Goal: Task Accomplishment & Management: Complete application form

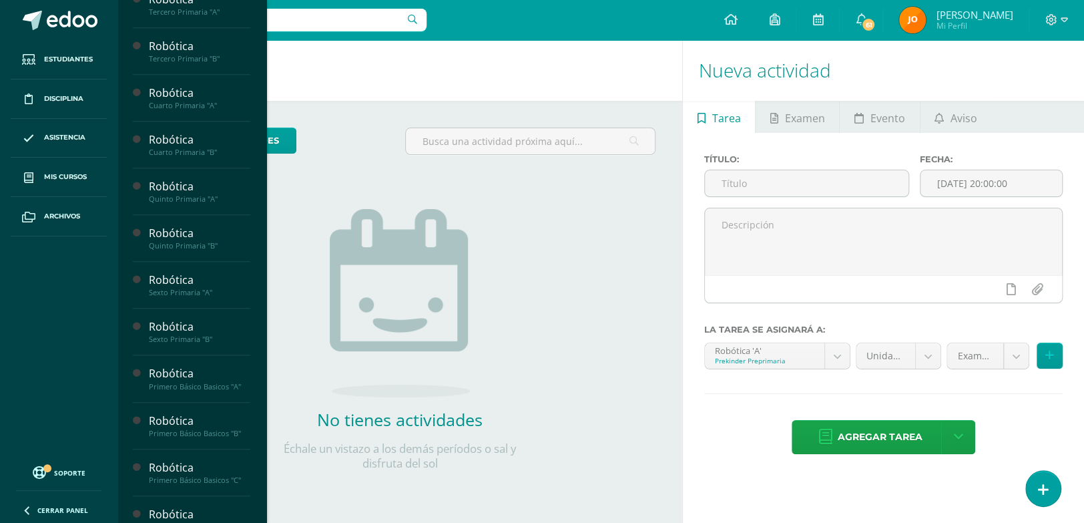
scroll to position [580, 0]
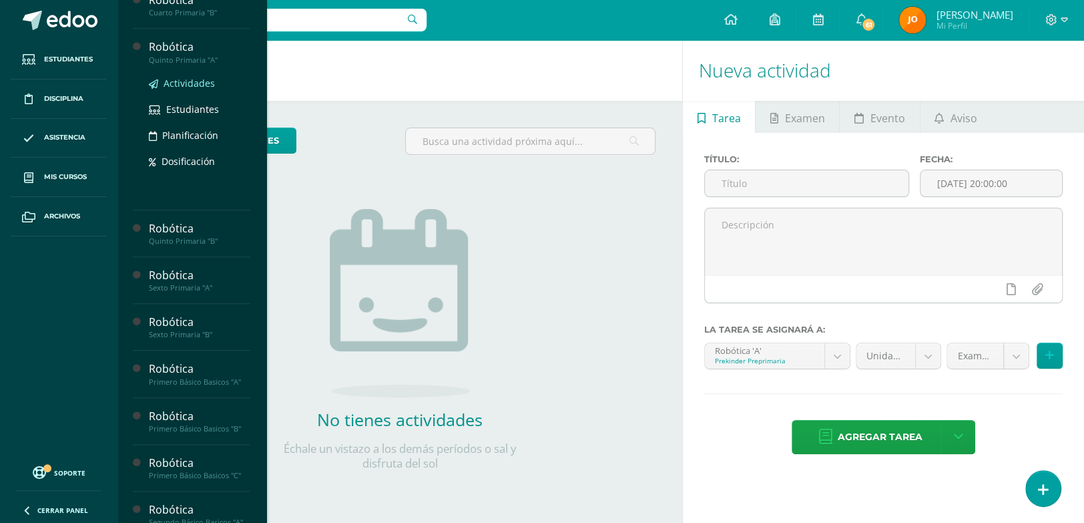
click at [183, 89] on span "Actividades" at bounding box center [189, 83] width 51 height 13
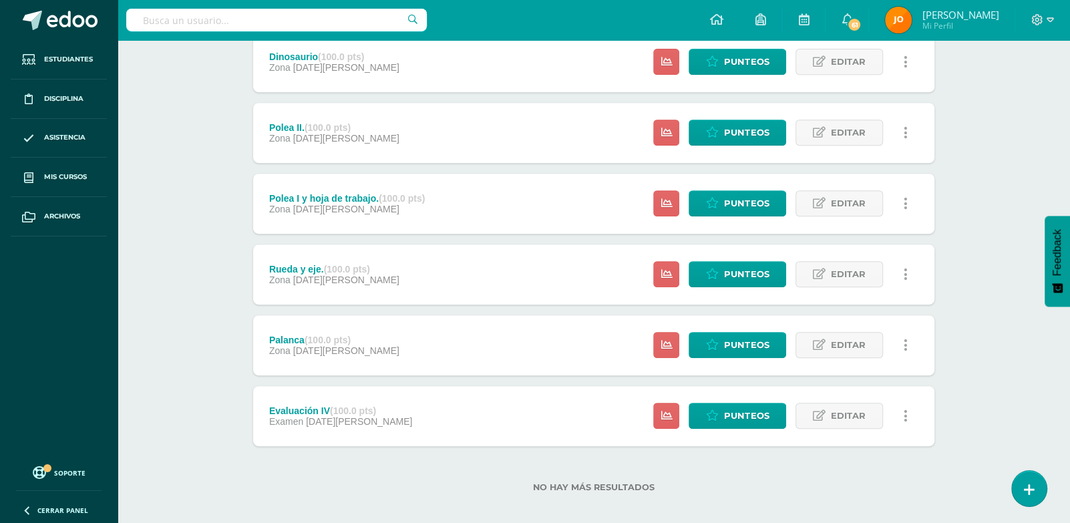
scroll to position [485, 0]
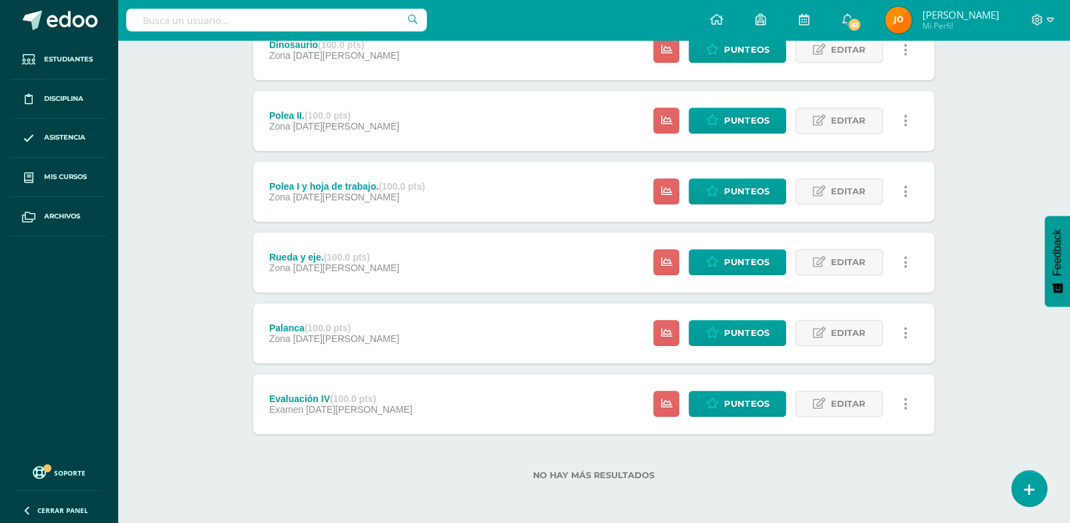
click at [719, 318] on div "Estatus de Actividad: 29 Estudiantes sin calificar 0 Estudiantes con cero Media…" at bounding box center [783, 333] width 301 height 60
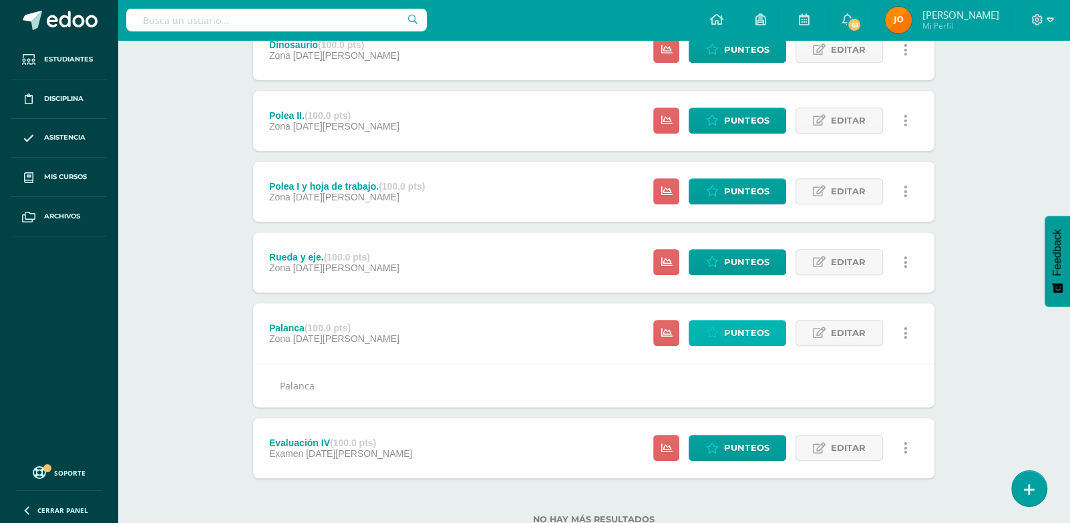
click at [748, 328] on span "Punteos" at bounding box center [746, 332] width 45 height 25
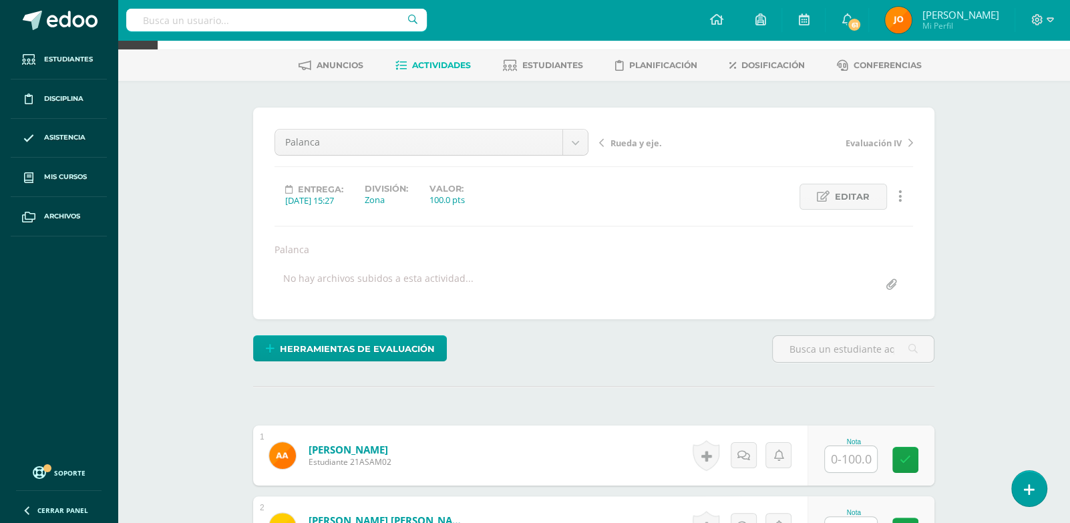
scroll to position [228, 0]
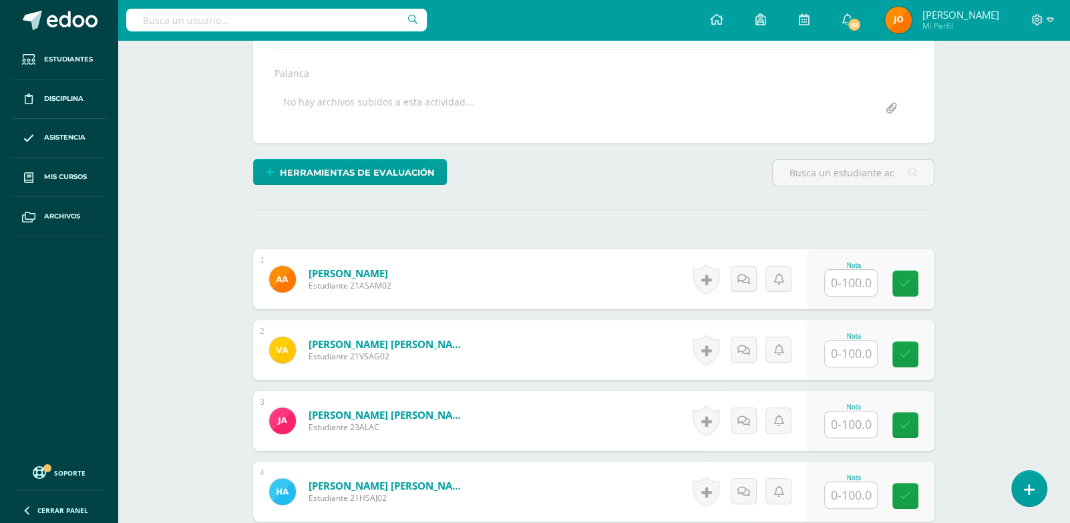
click at [851, 305] on div "Nota" at bounding box center [870, 279] width 127 height 60
click at [854, 281] on input "text" at bounding box center [851, 283] width 52 height 26
drag, startPoint x: 871, startPoint y: 279, endPoint x: 847, endPoint y: 282, distance: 24.9
click at [847, 282] on input "100" at bounding box center [858, 283] width 53 height 27
paste input "text"
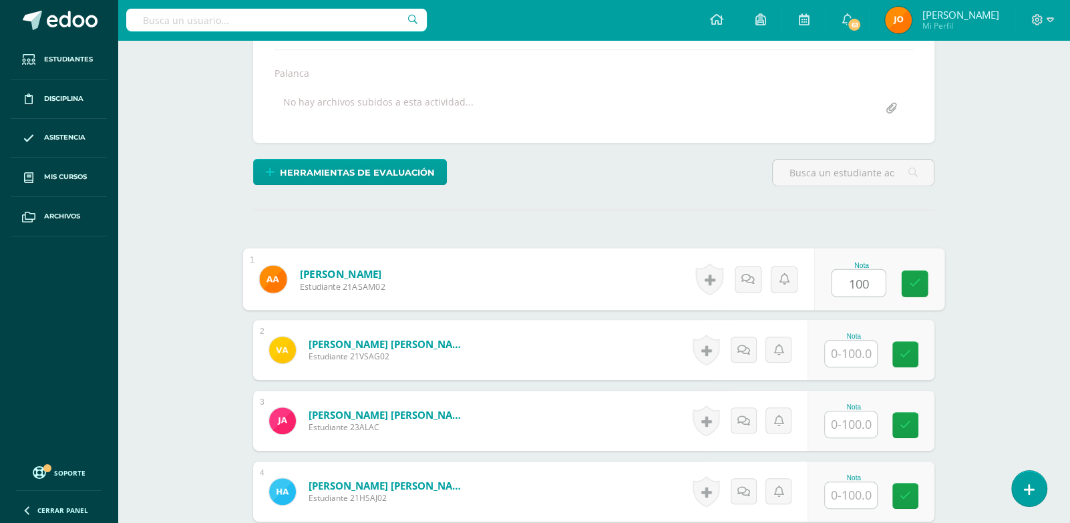
type input "100"
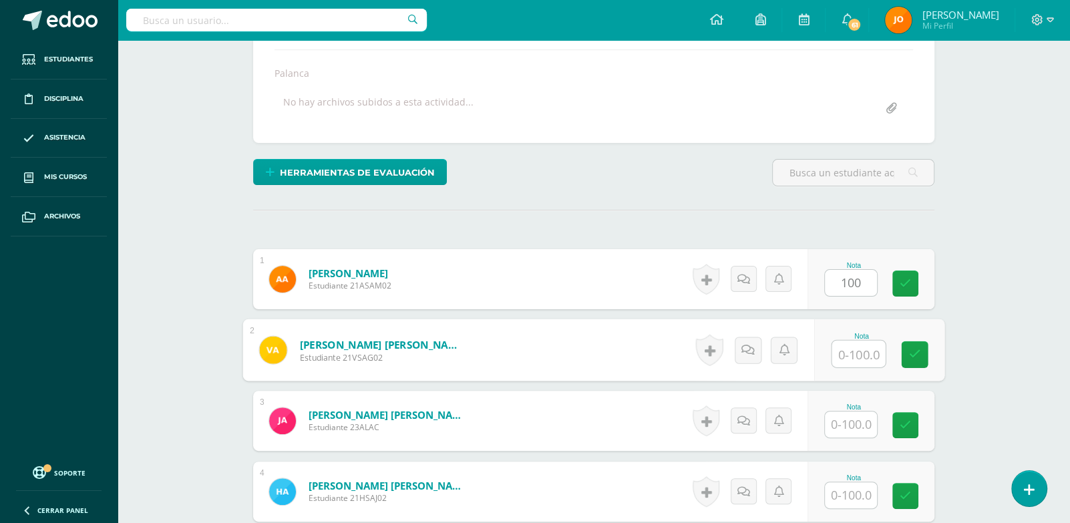
paste input "100"
type input "100"
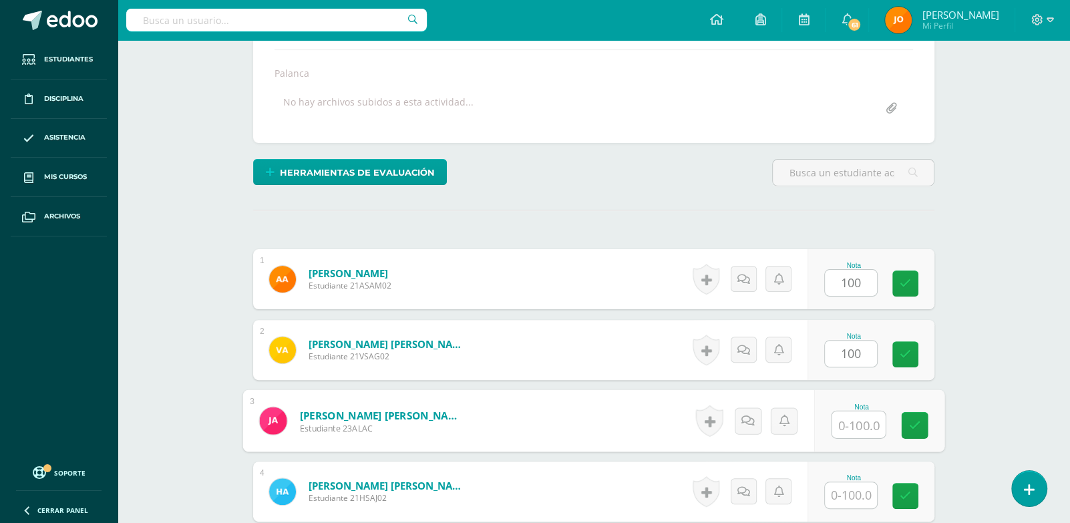
paste input "100"
type input "100"
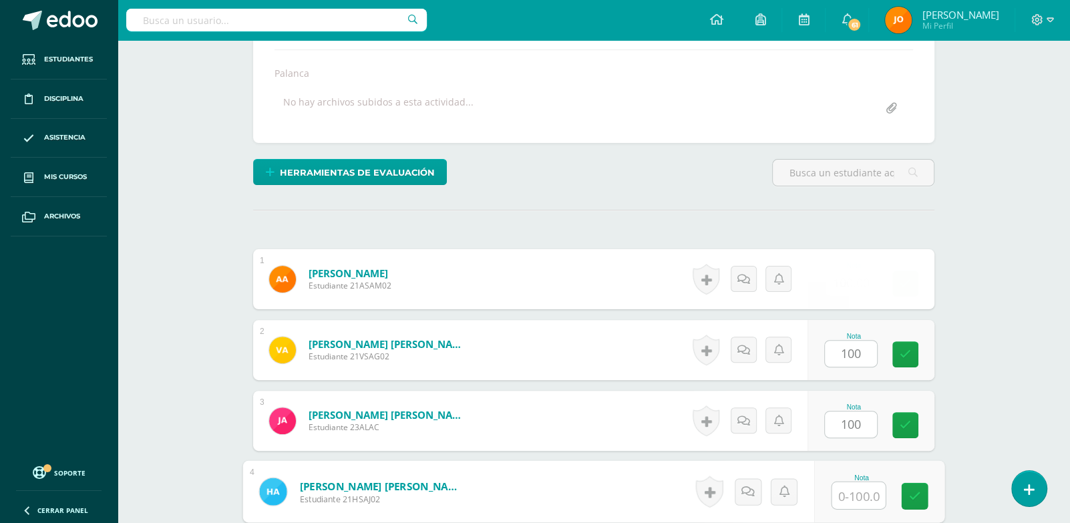
paste input "100"
type input "100"
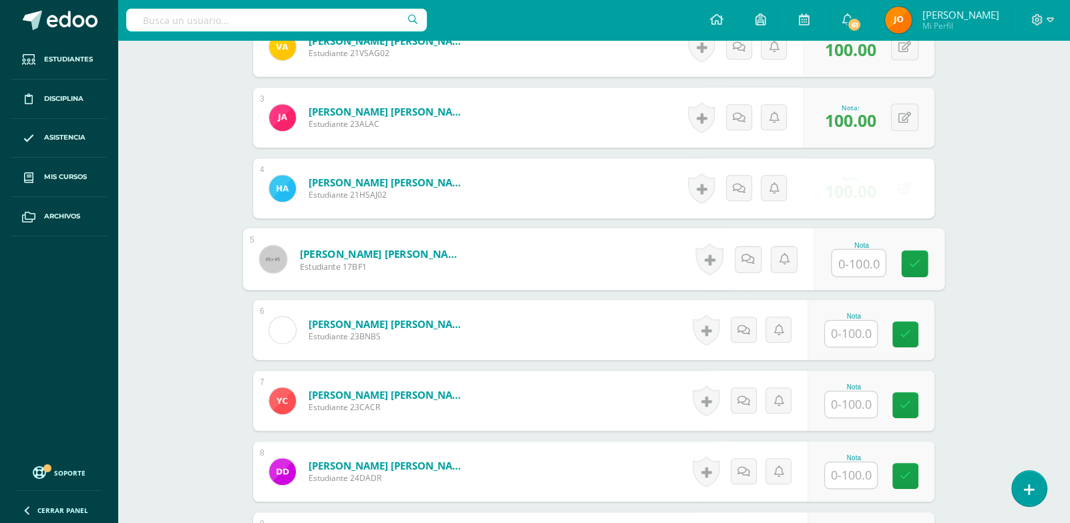
paste input "100"
type input "100"
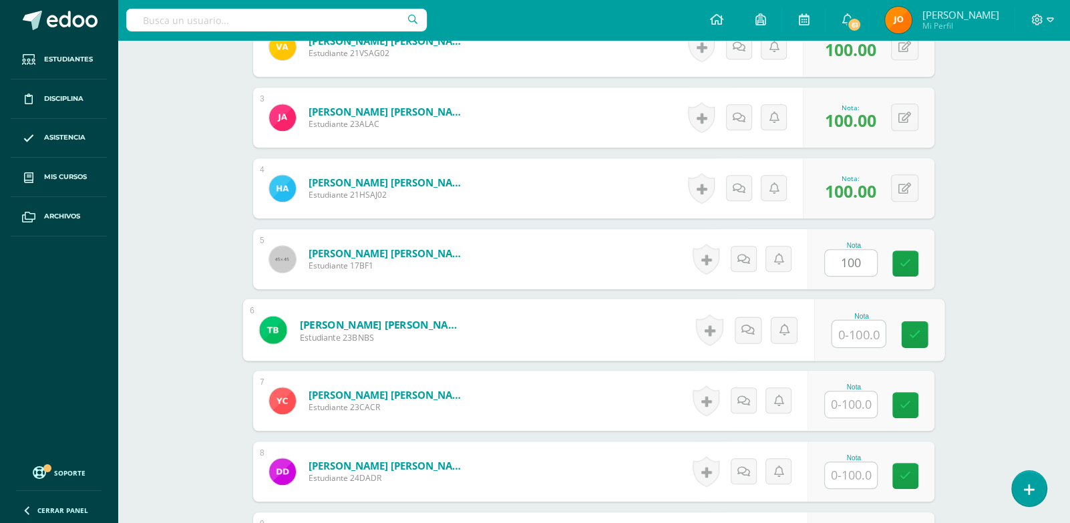
paste input "100"
type input "100"
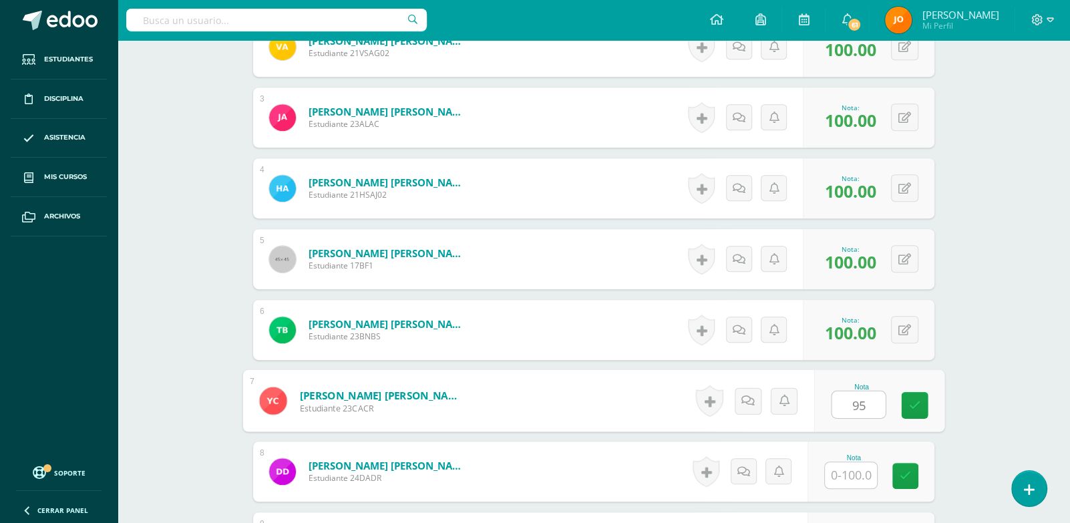
type input "95"
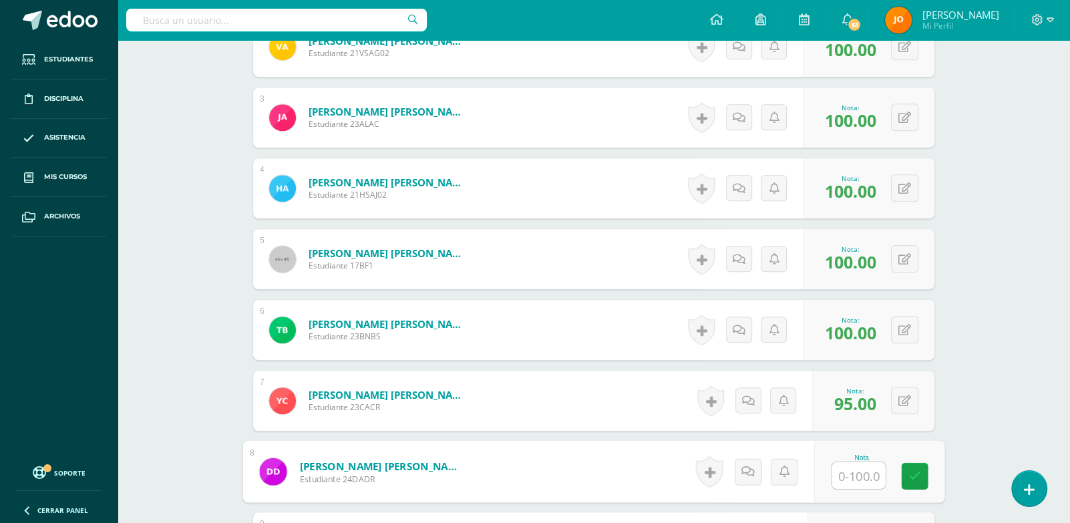
paste input "100"
type input "100"
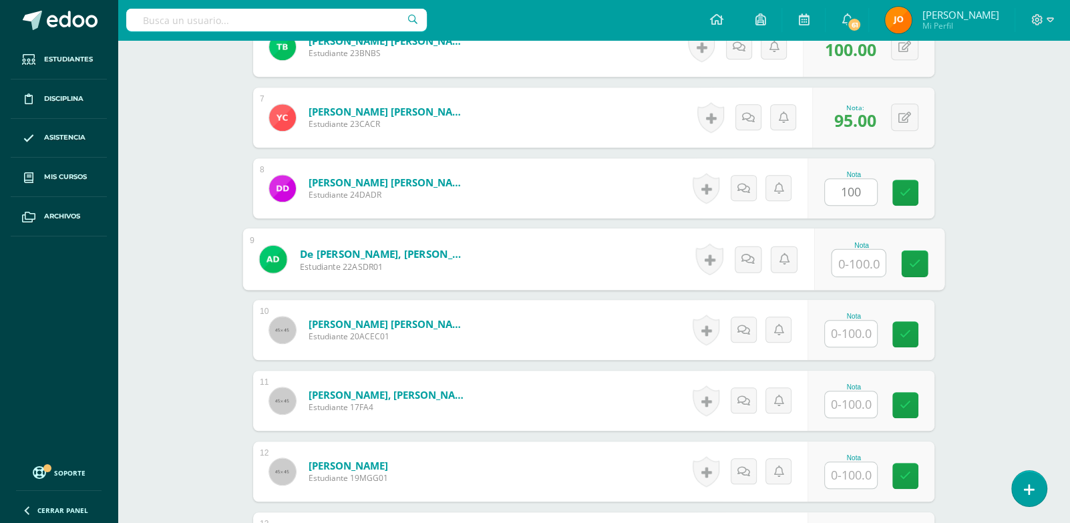
paste input "100"
type input "100"
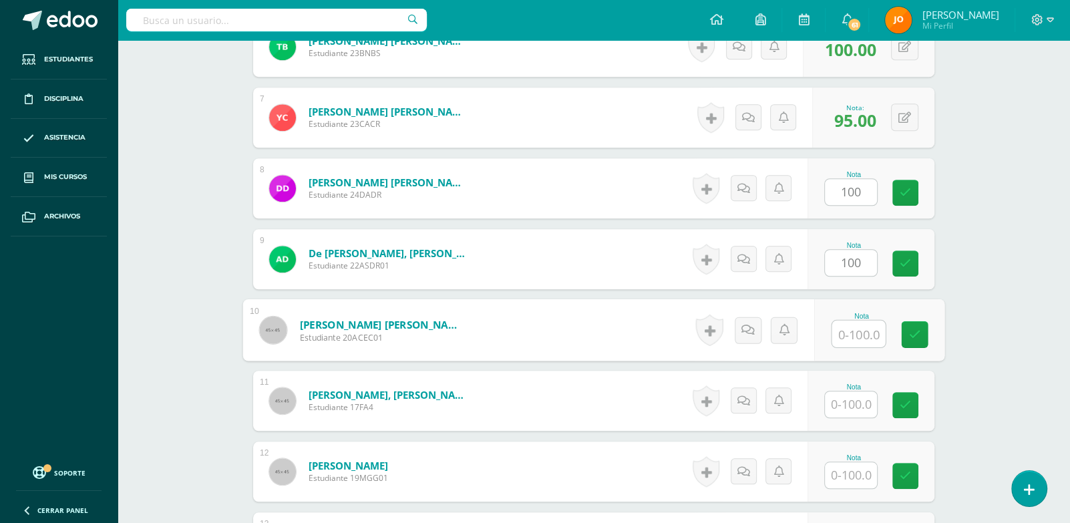
paste input "100"
type input "100"
paste input "100"
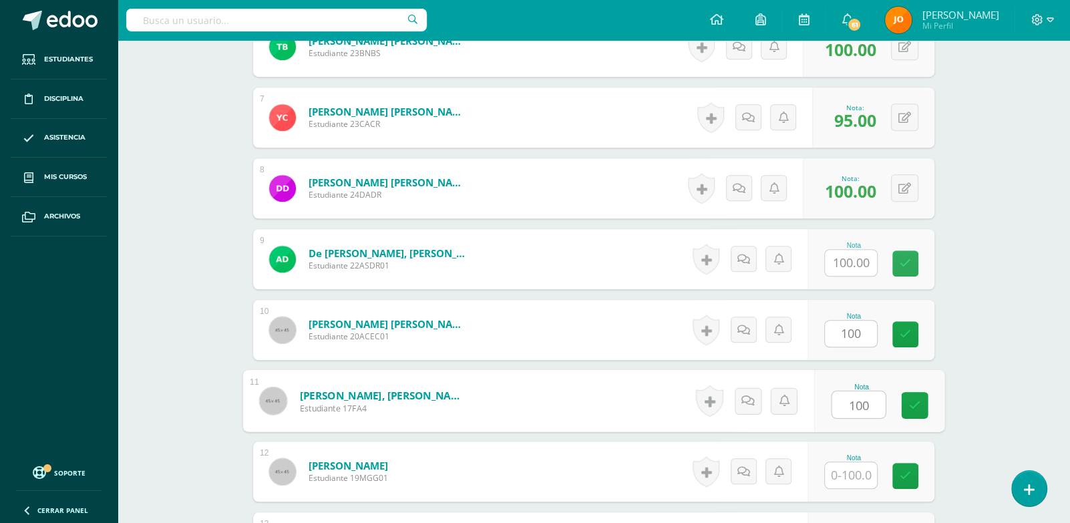
type input "100"
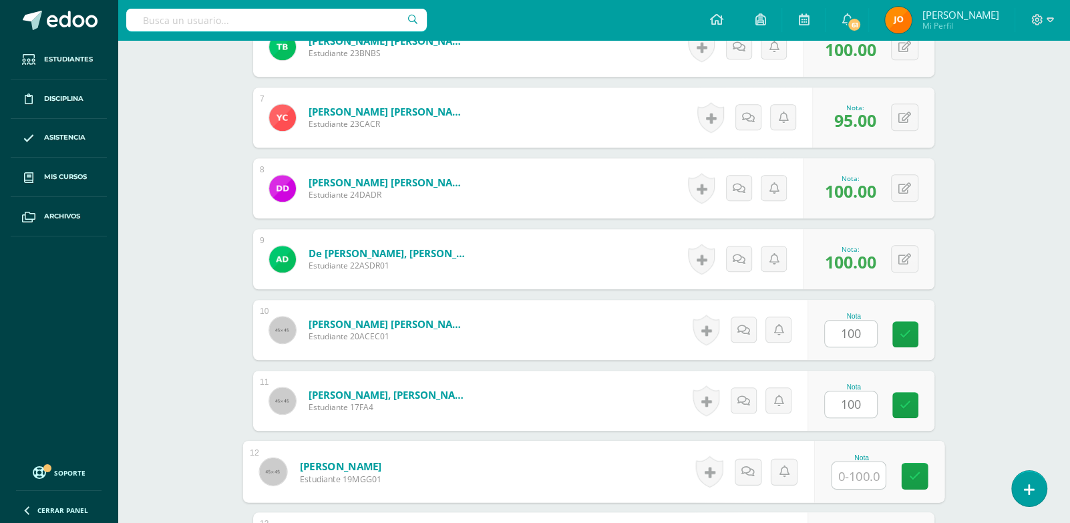
paste input "100"
type input "100"
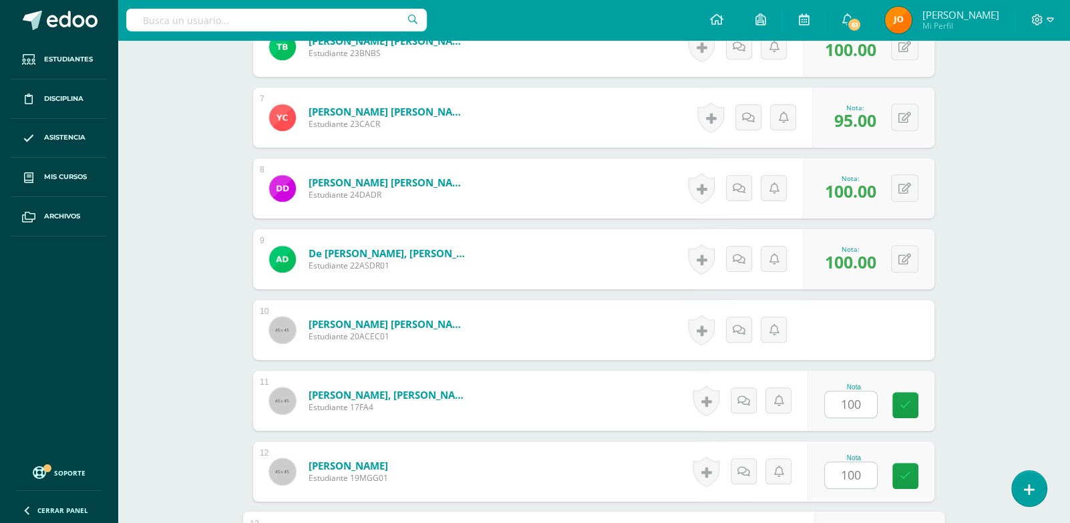
scroll to position [1096, 0]
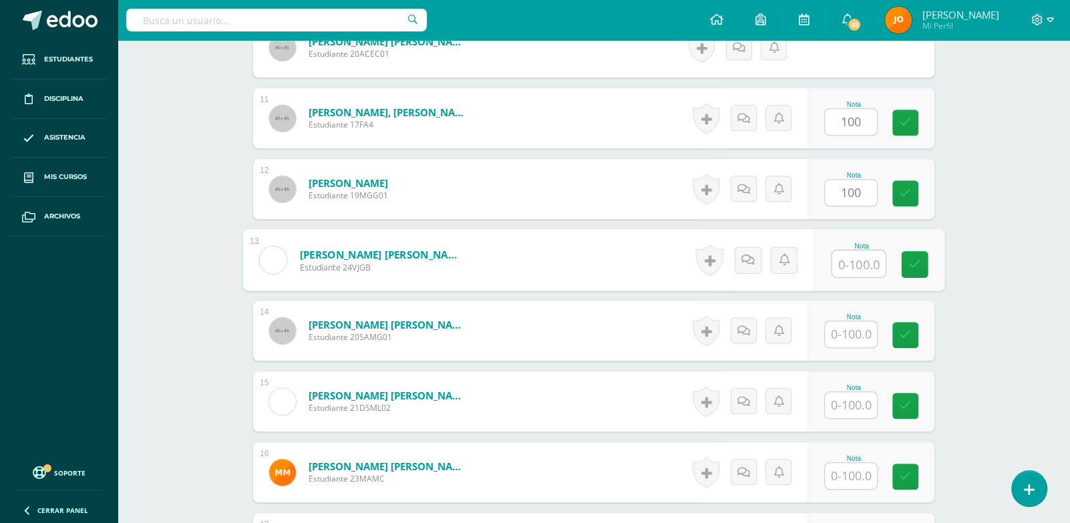
paste input "100"
type input "100"
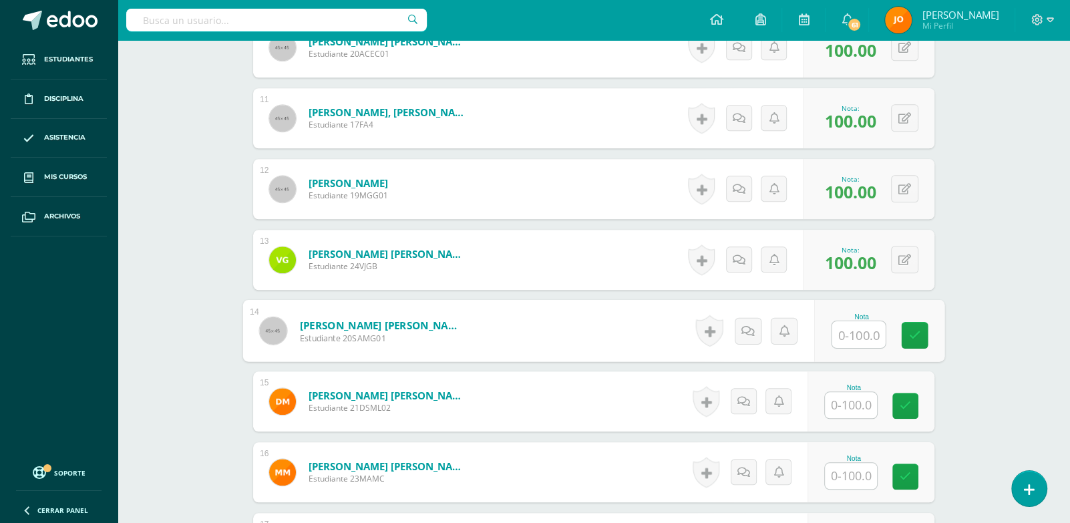
paste input "100"
type input "100"
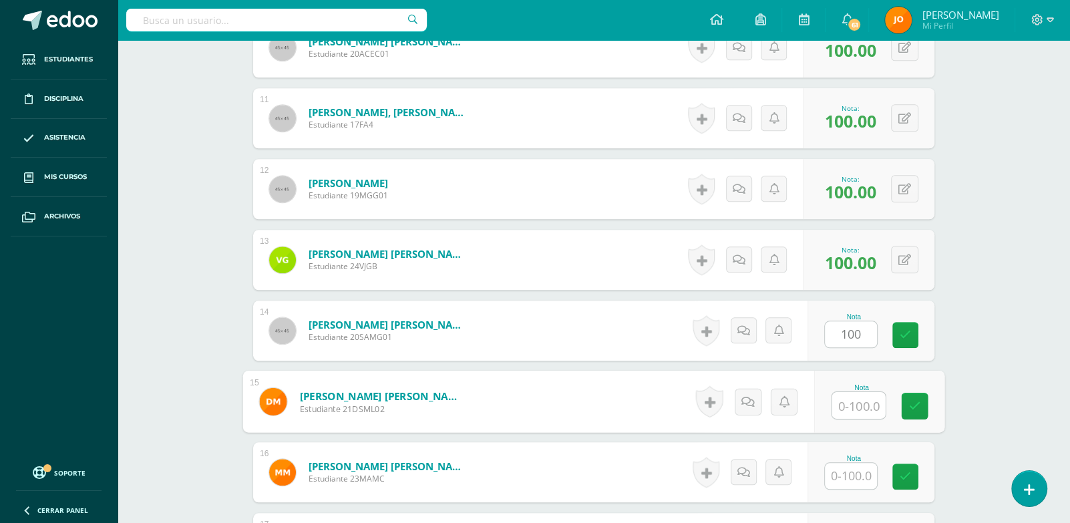
paste input "100"
type input "100"
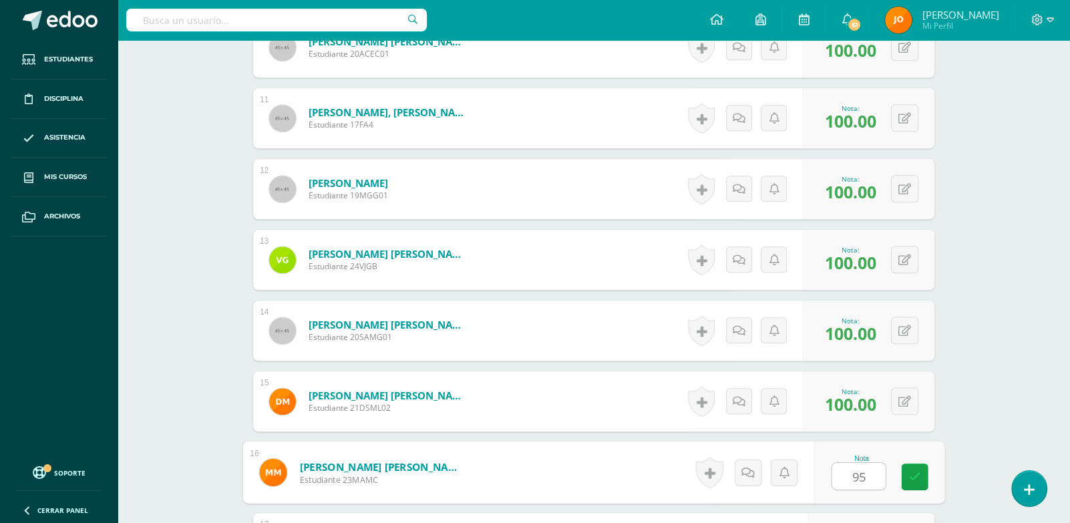
type input "95"
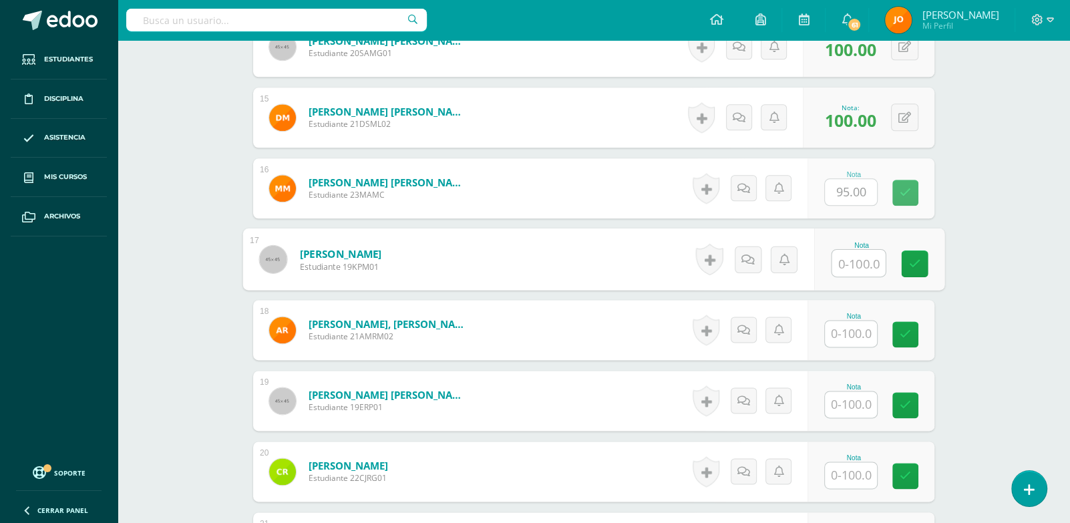
paste input "100"
type input "100"
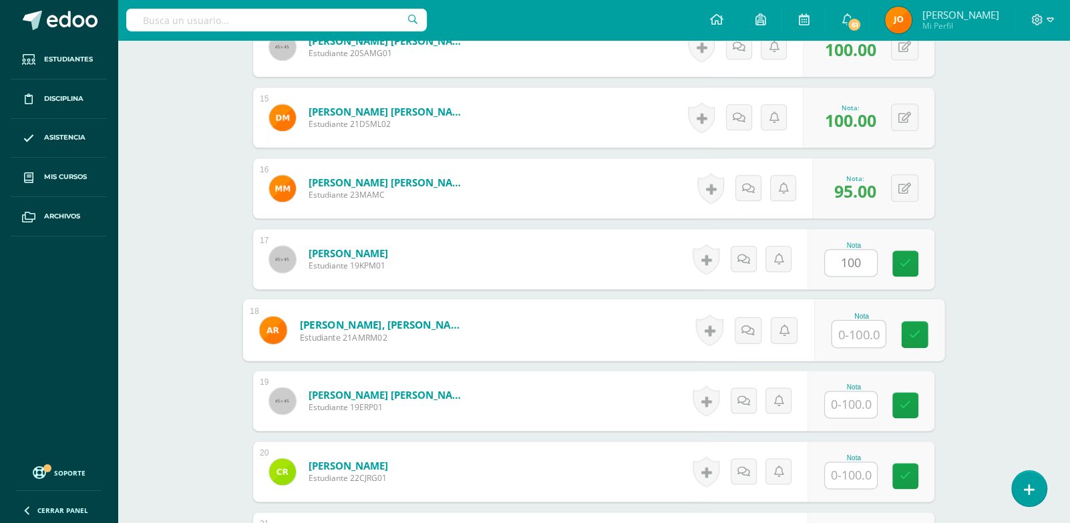
paste input "100"
type input "100"
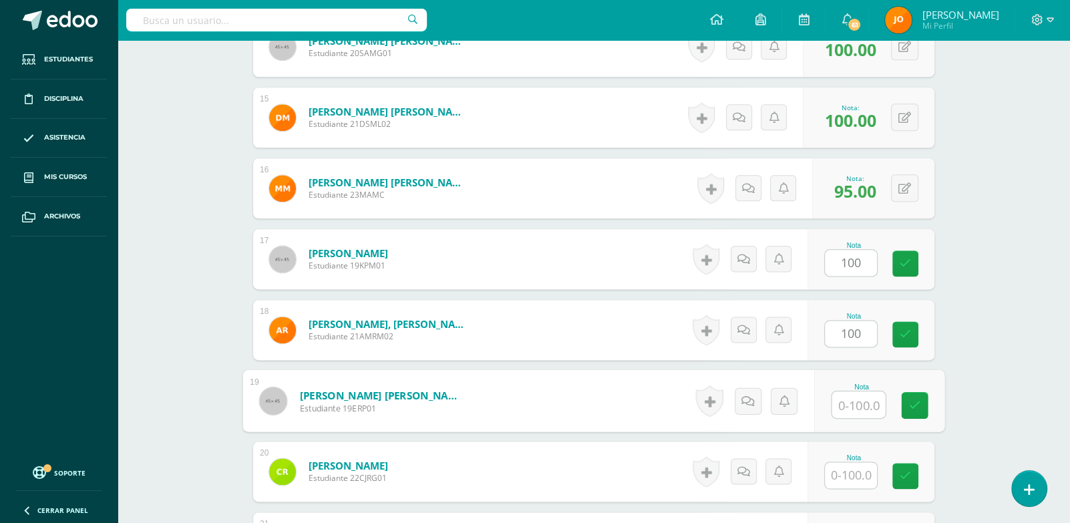
paste input "100"
type input "100"
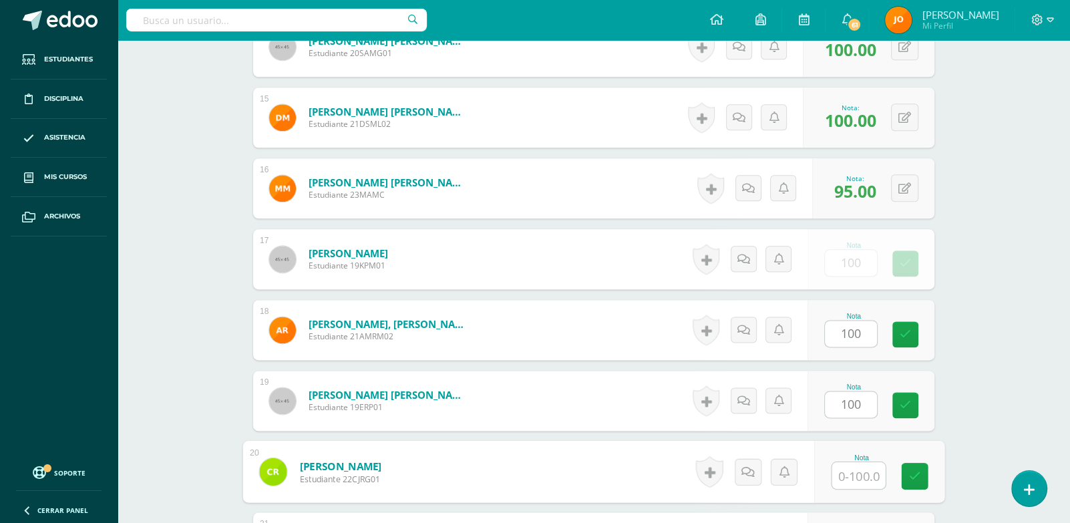
paste input "100"
type input "100"
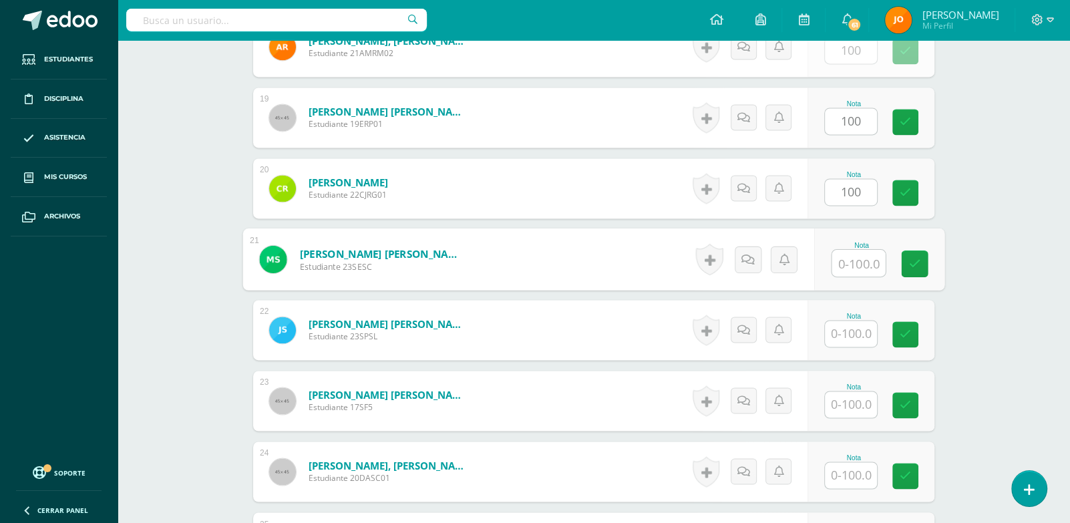
paste input "100"
type input "100"
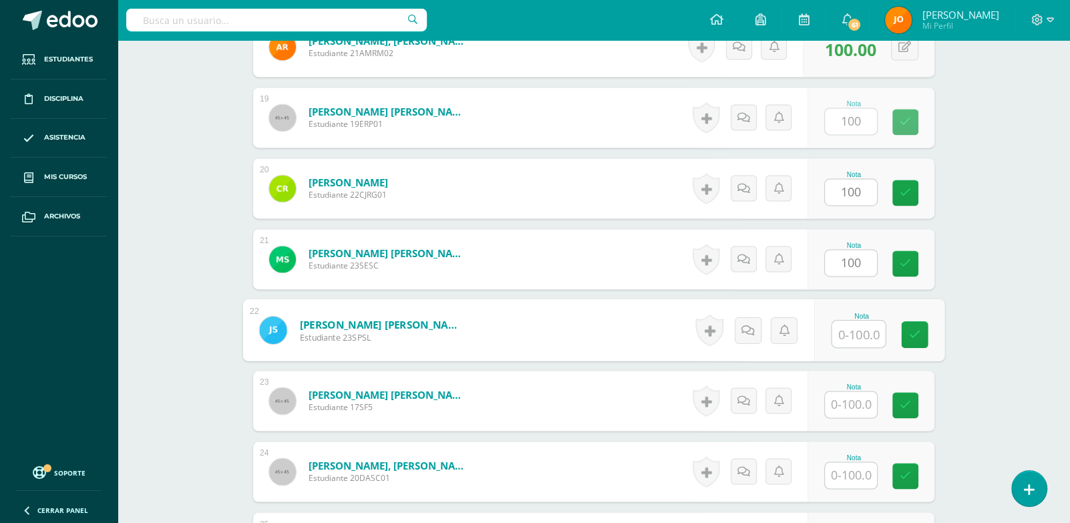
paste input "100"
type input "100"
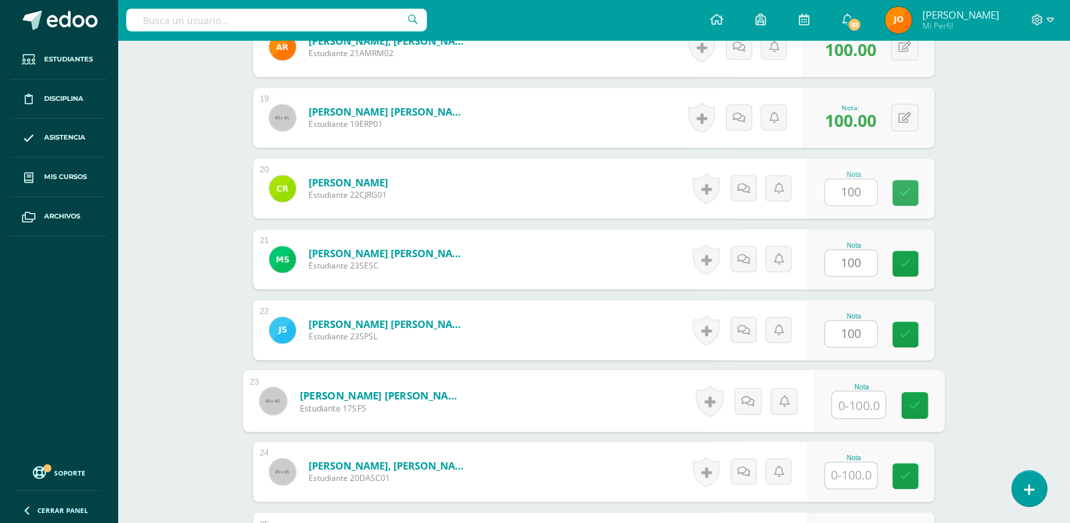
paste input "100"
type input "100"
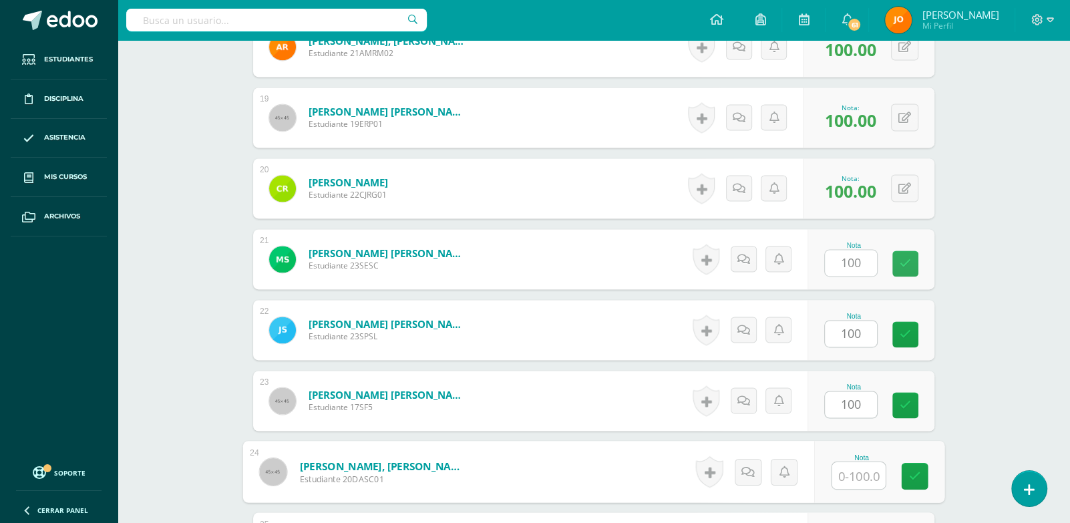
paste input "100"
type input "100"
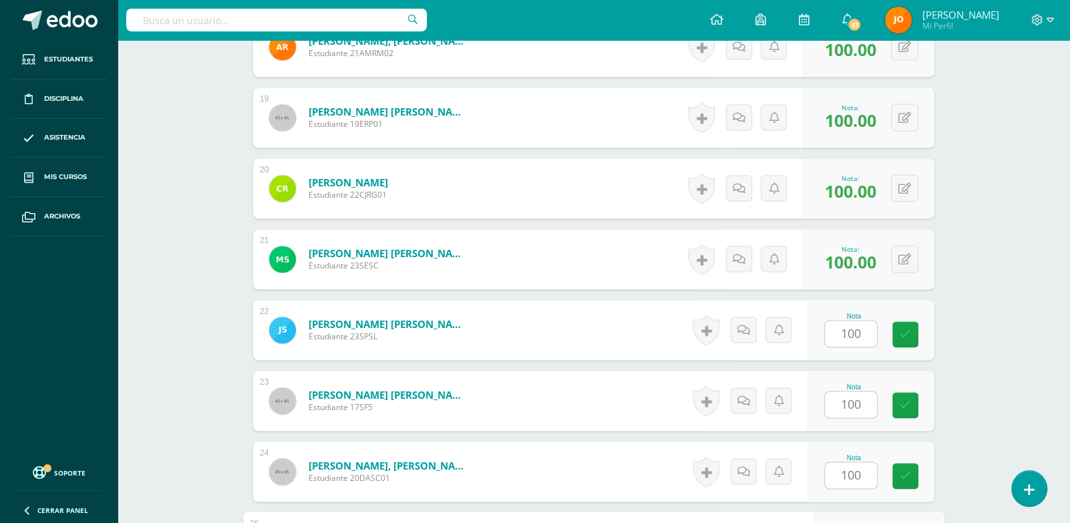
scroll to position [1946, 0]
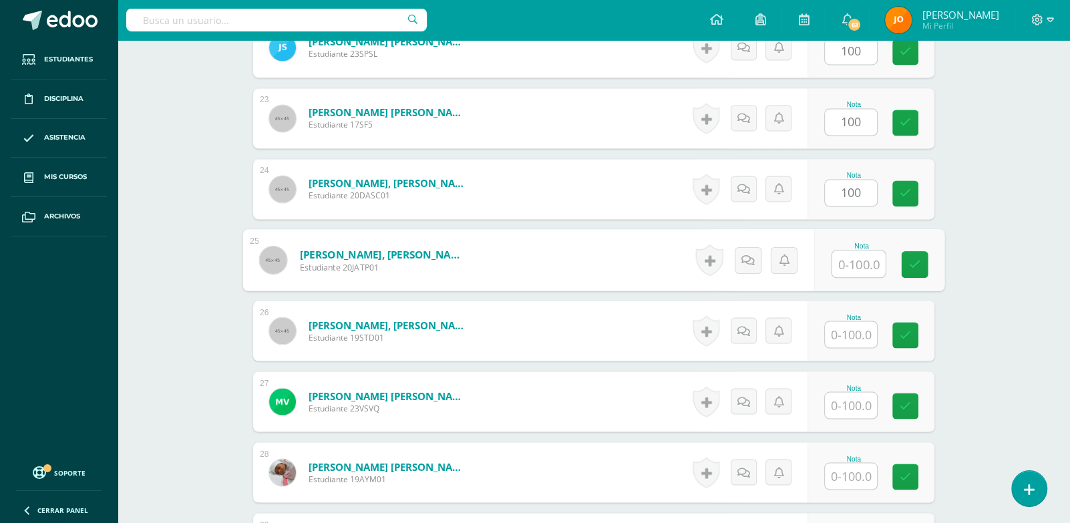
paste input "100"
type input "100"
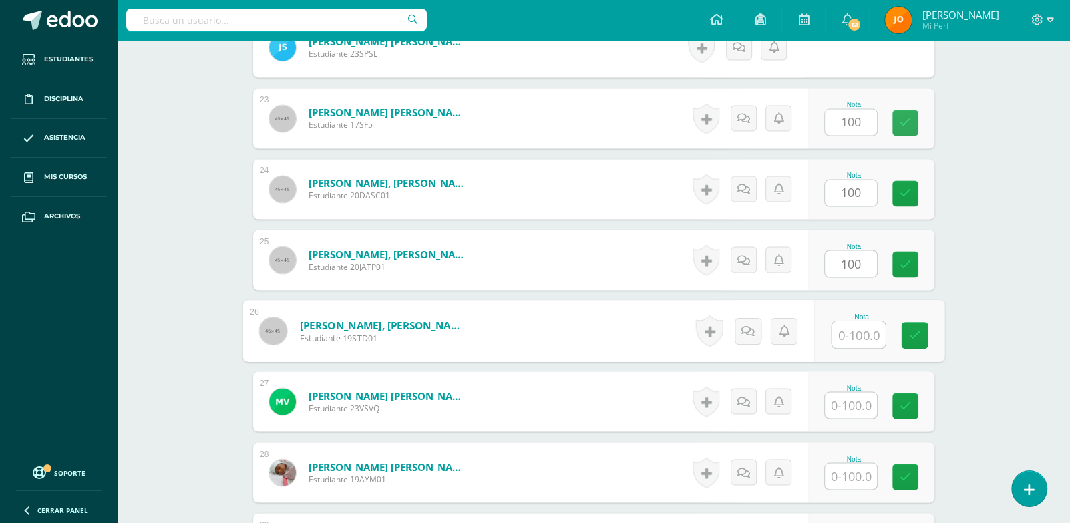
paste input "100"
type input "100"
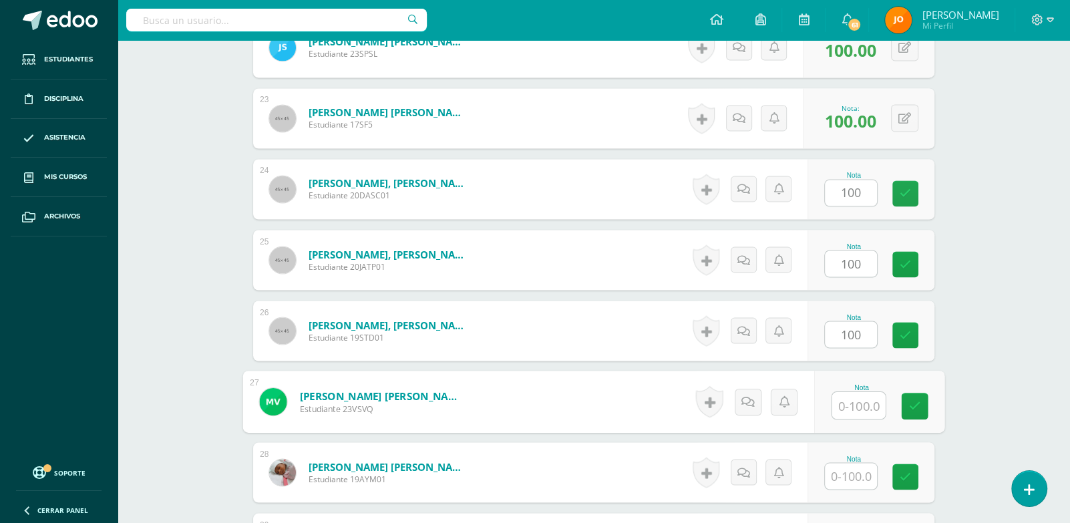
paste input "100"
type input "100"
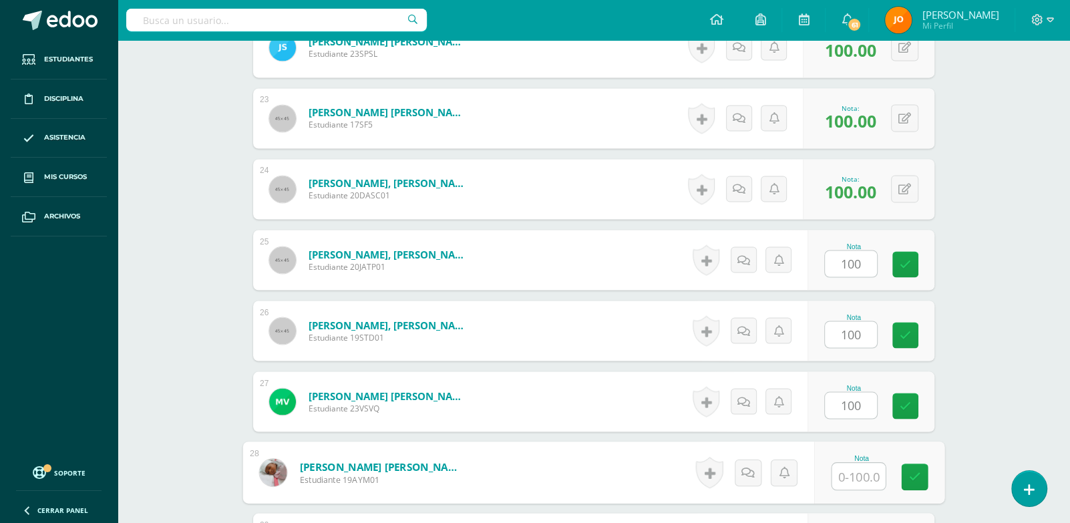
paste input "100"
type input "100"
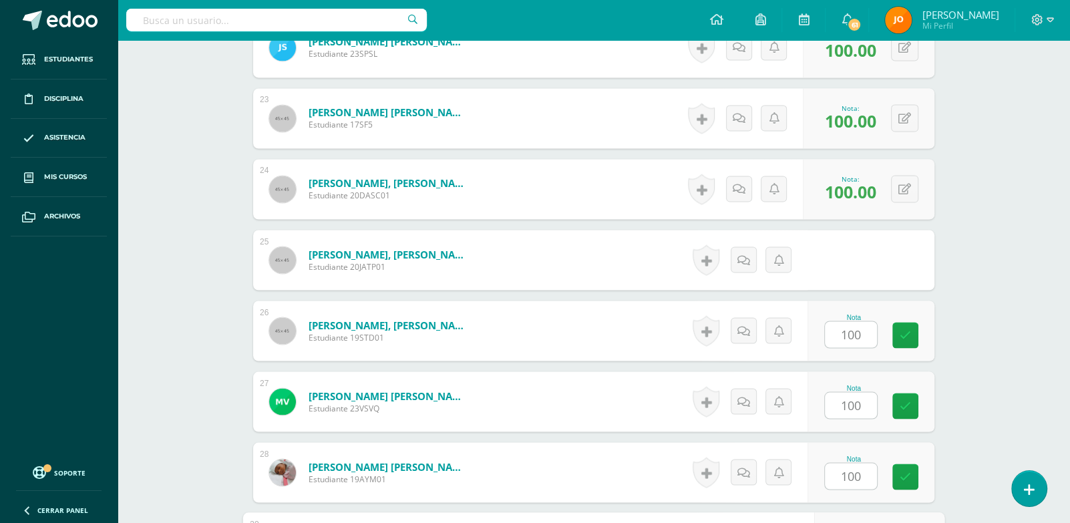
scroll to position [2149, 0]
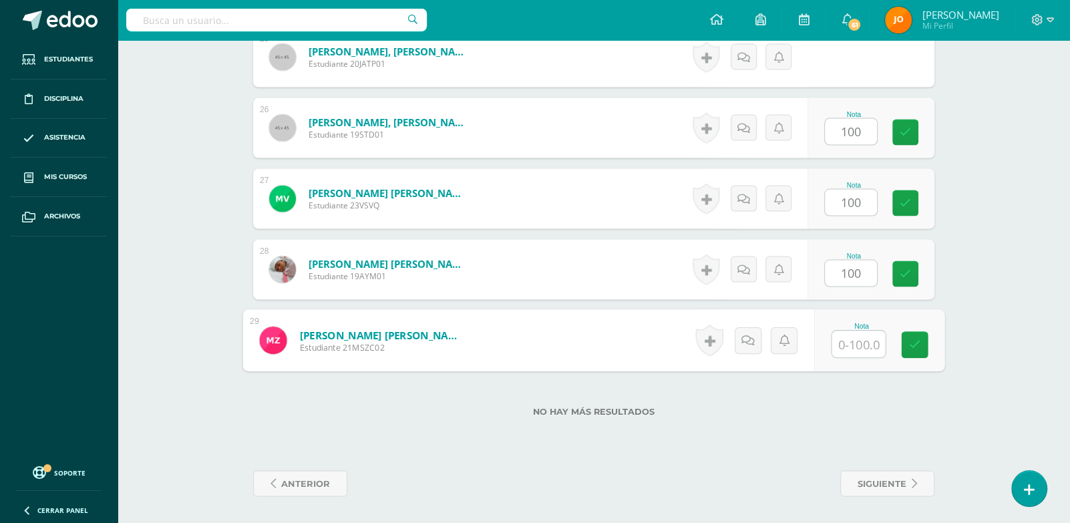
paste input "100"
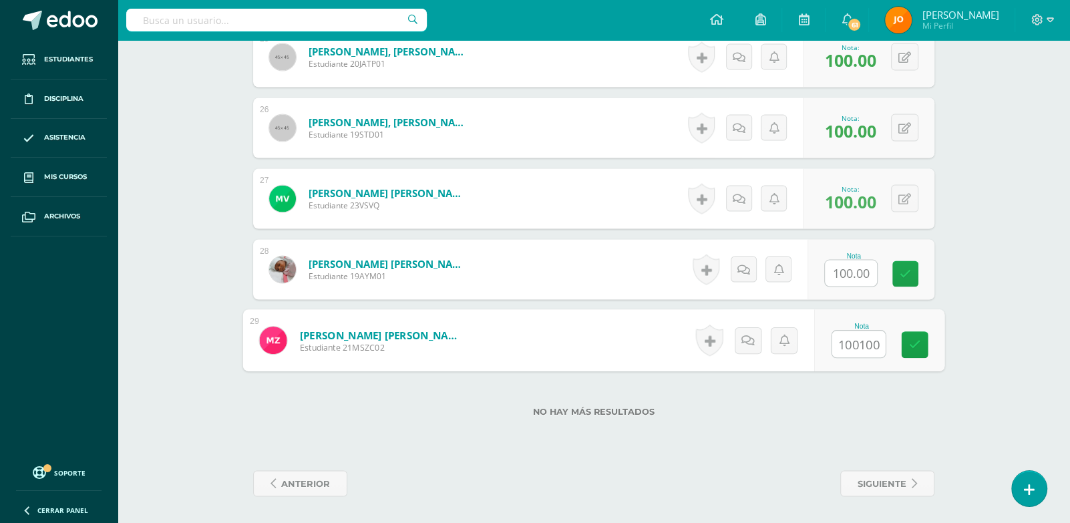
type input "0"
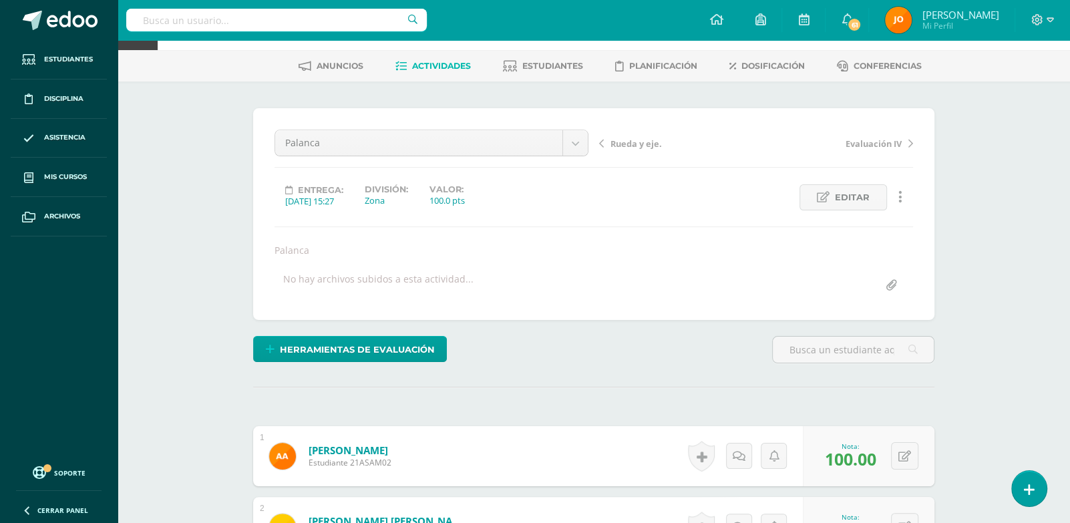
scroll to position [0, 0]
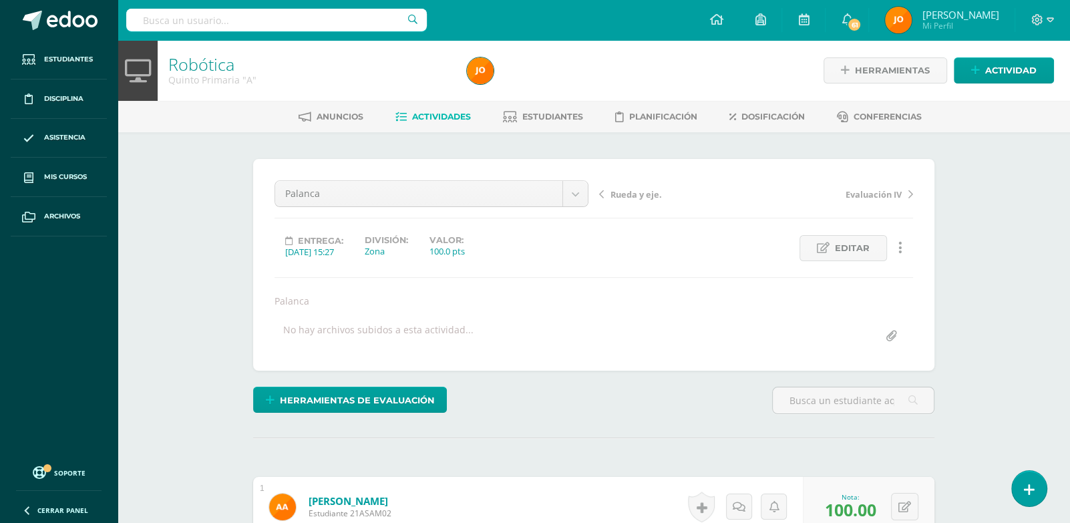
click at [453, 112] on span "Actividades" at bounding box center [441, 117] width 59 height 10
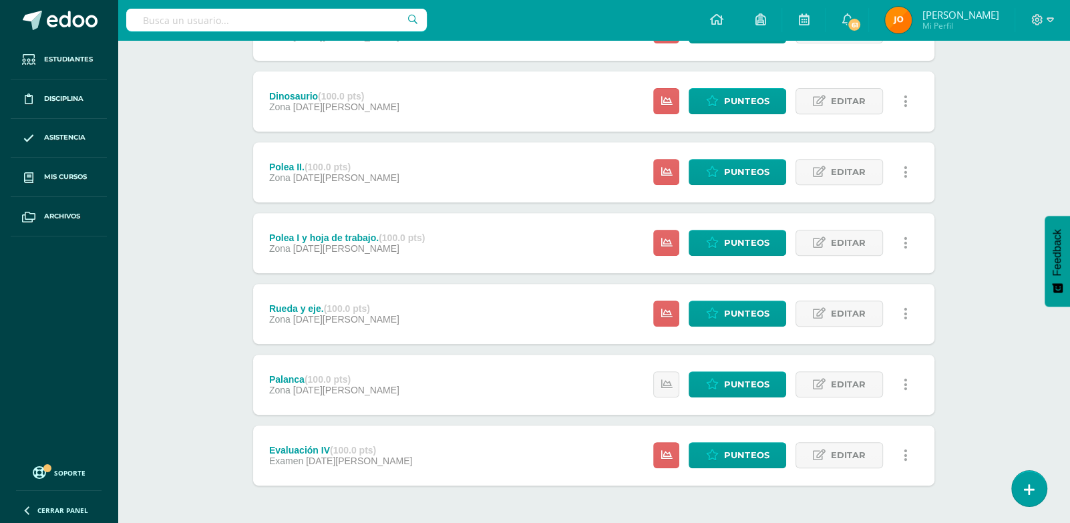
scroll to position [480, 0]
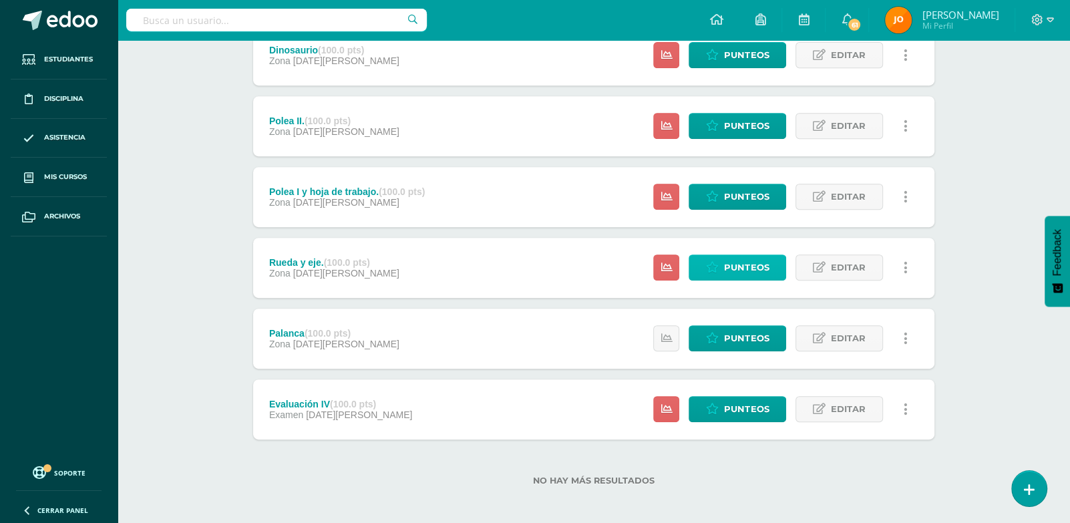
click at [730, 260] on span "Punteos" at bounding box center [746, 267] width 45 height 25
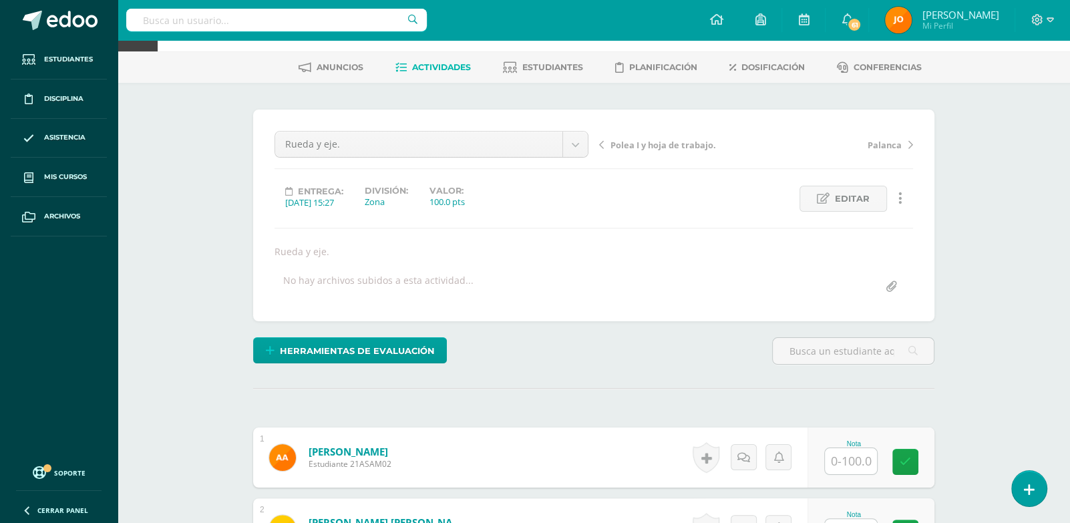
scroll to position [102, 0]
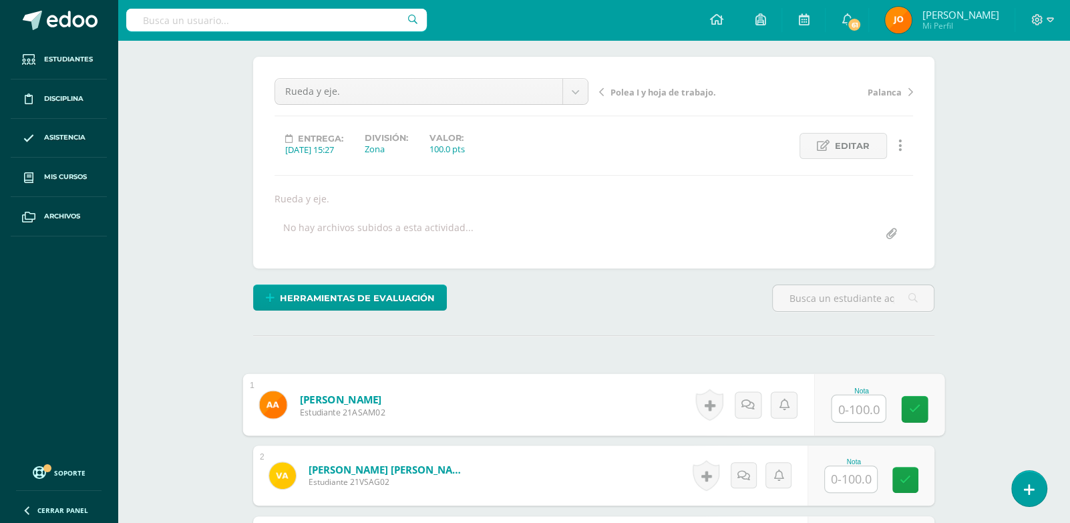
click at [843, 399] on input "text" at bounding box center [858, 408] width 53 height 27
paste input "100"
type input "100"
paste input "100"
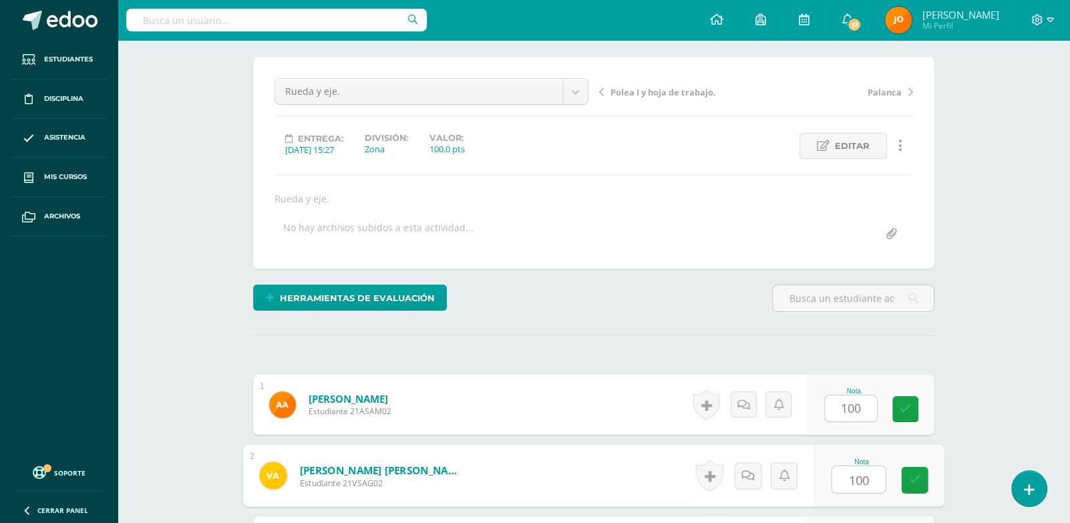
type input "100"
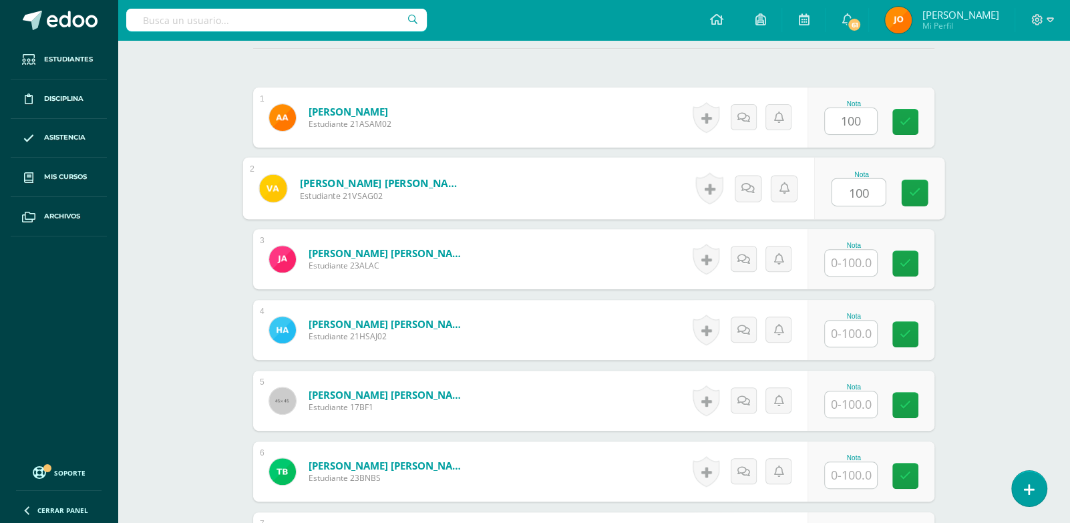
paste input "100"
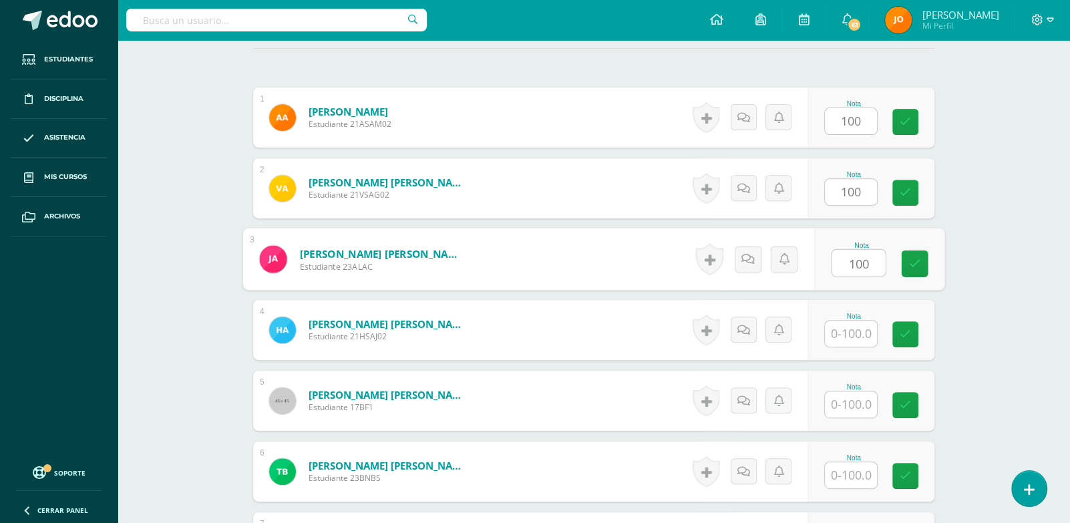
type input "100"
paste input "100"
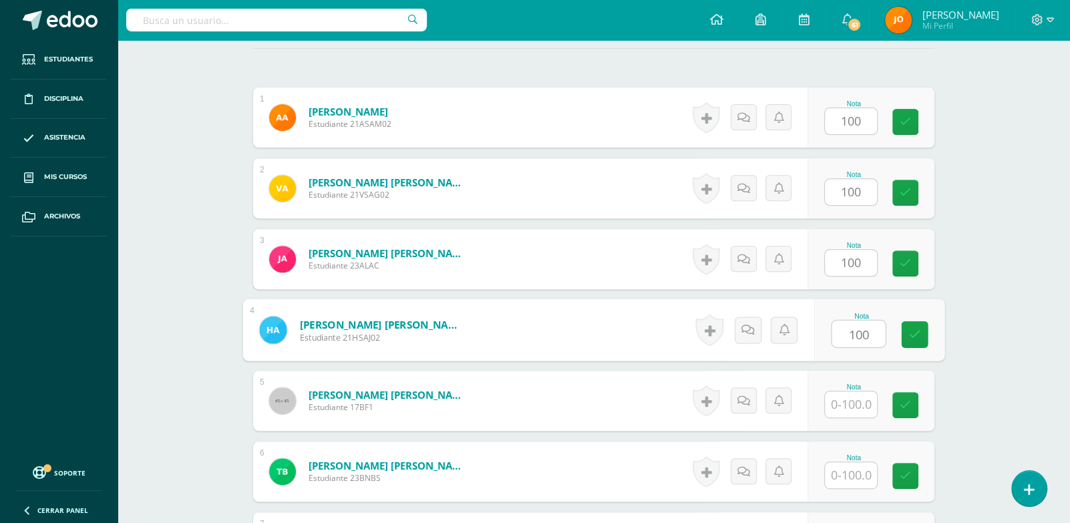
type input "100"
paste input "100"
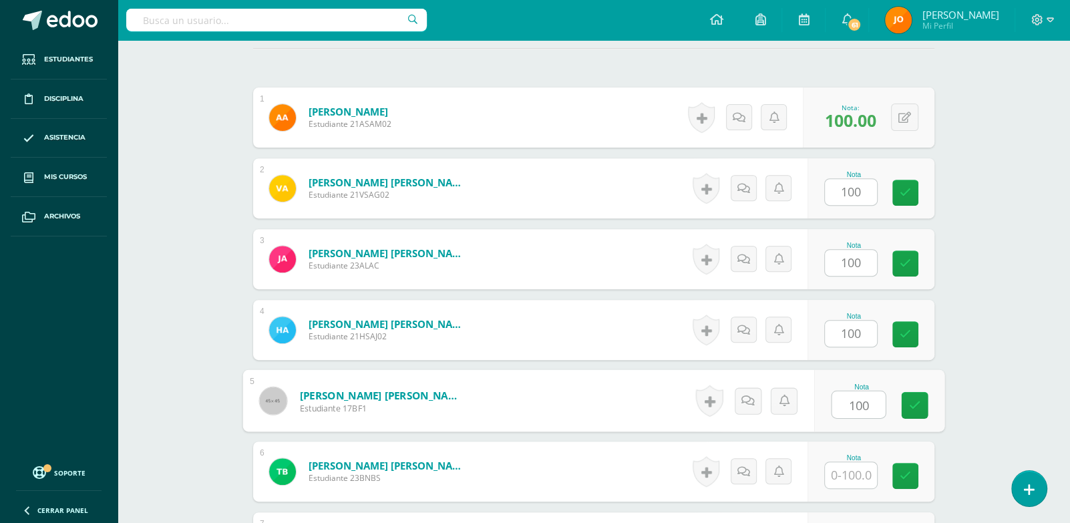
type input "100"
paste input "100"
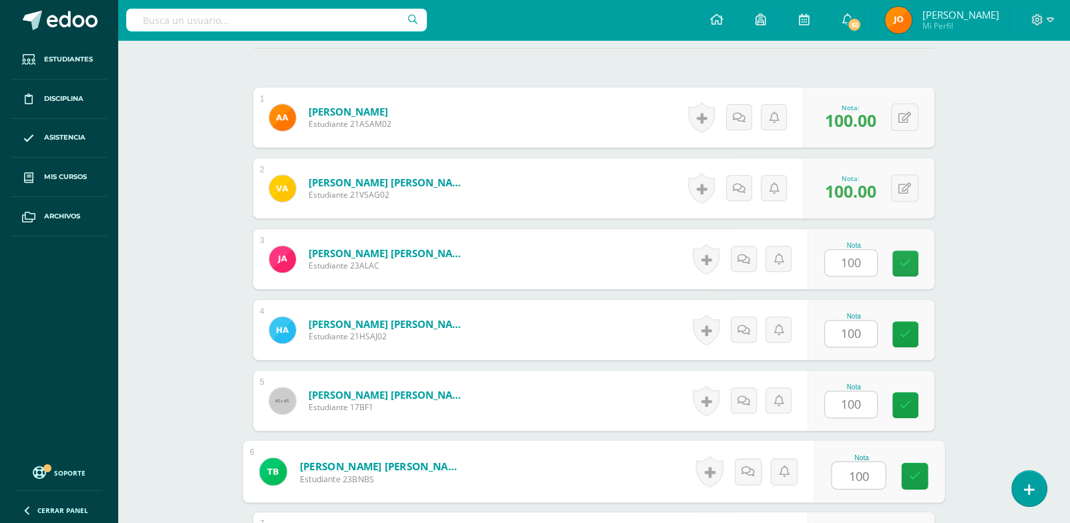
type input "100"
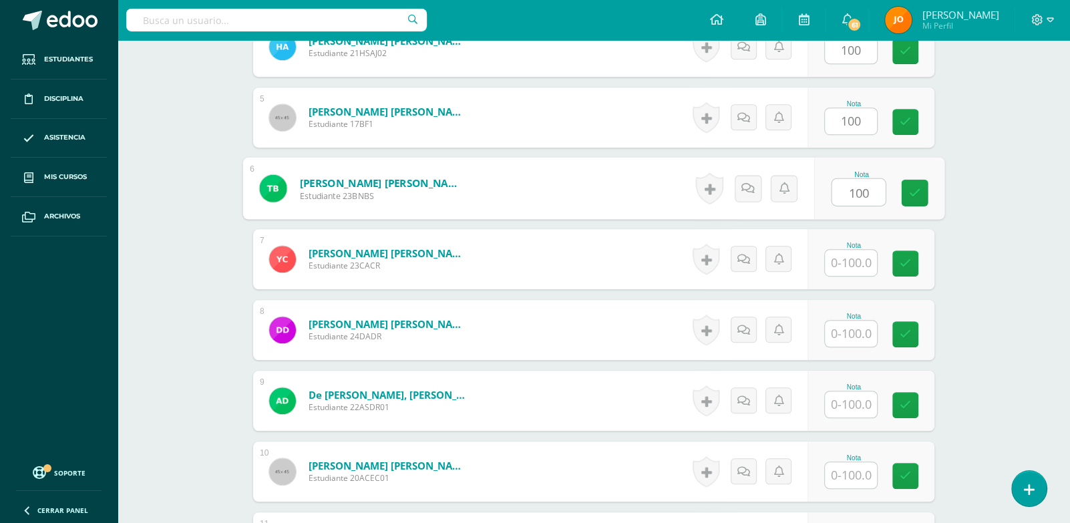
paste input "100"
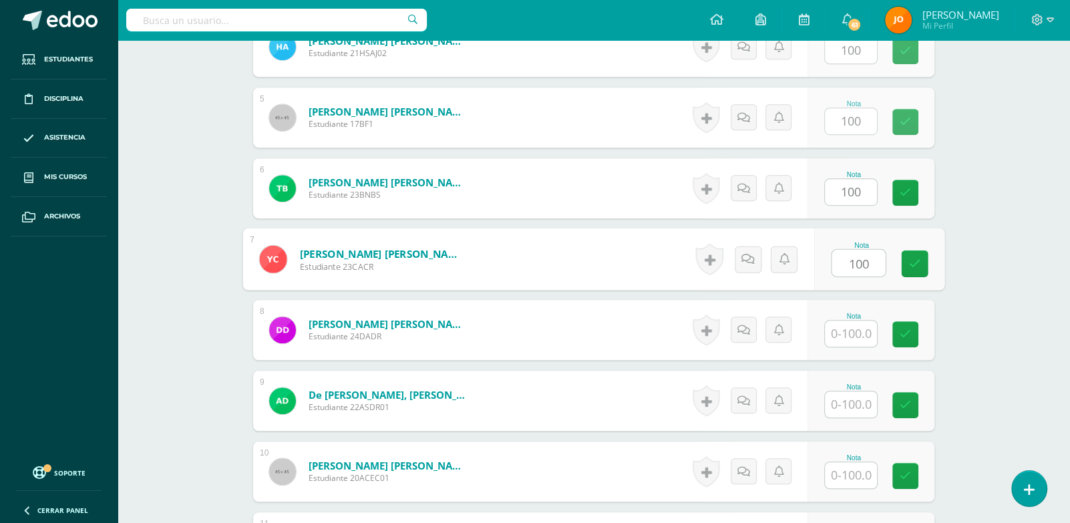
type input "100"
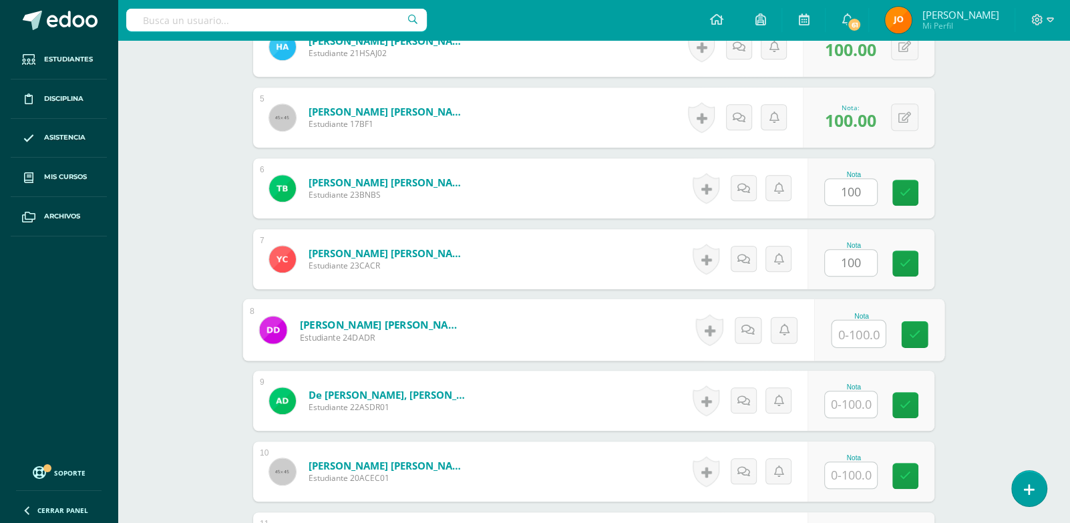
paste input "100"
type input "100"
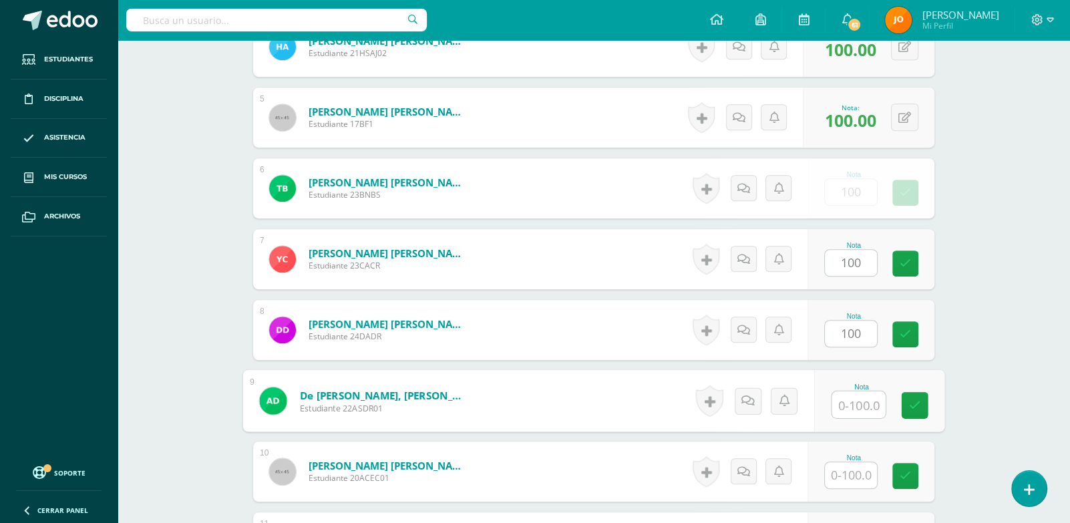
paste input "100"
type input "100"
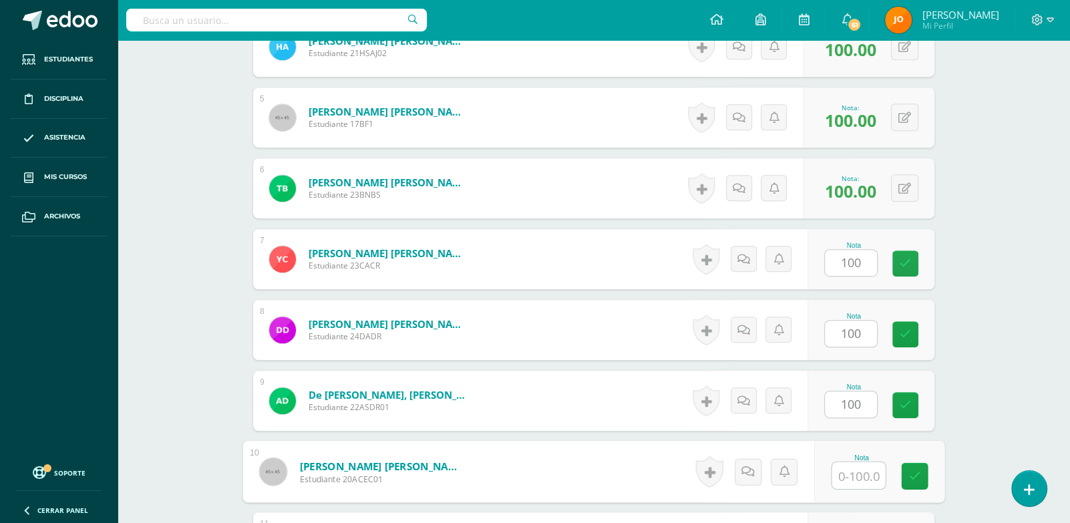
paste input "100"
type input "100"
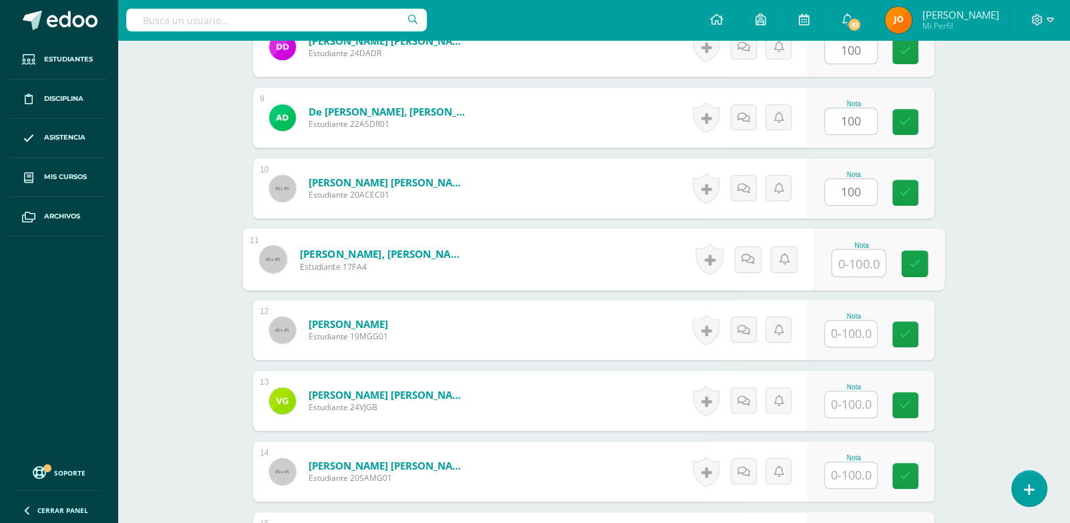
paste input "100"
type input "100"
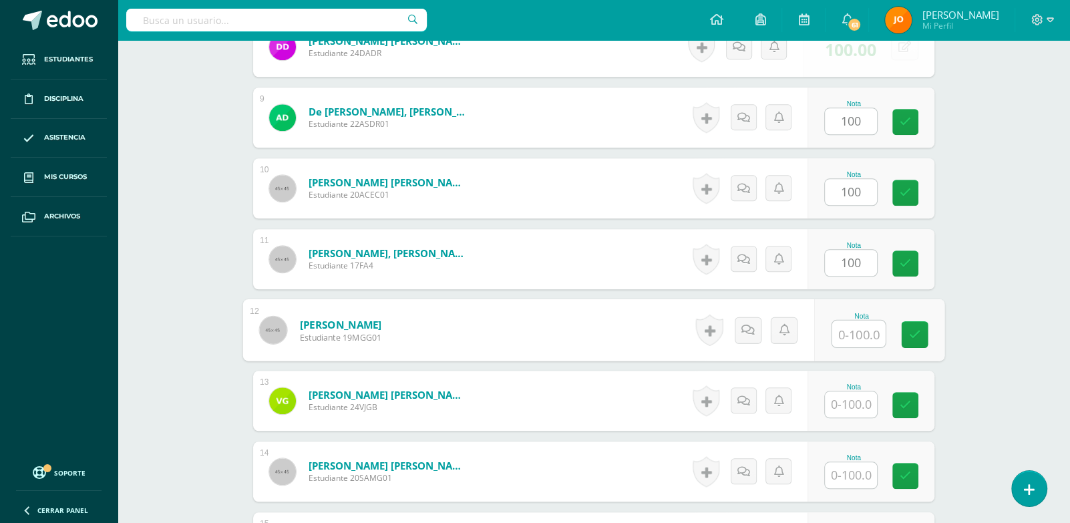
paste input "100"
type input "100"
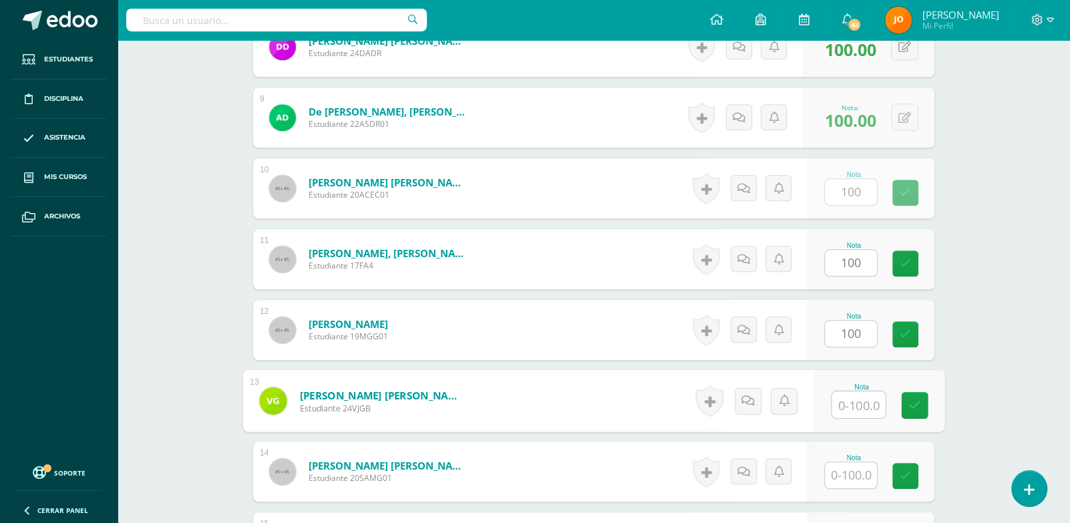
paste input "100"
type input "100"
paste input "100"
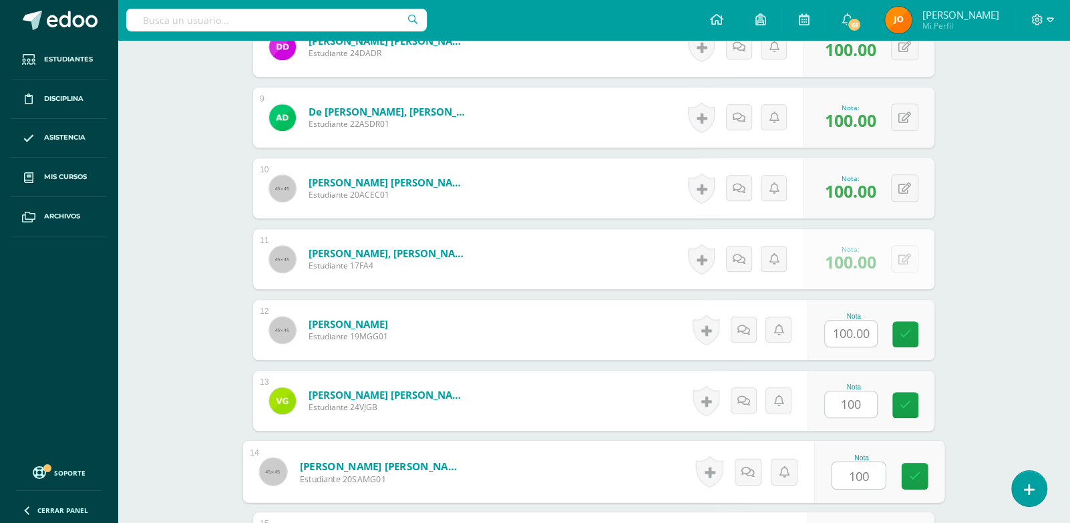
type input "100"
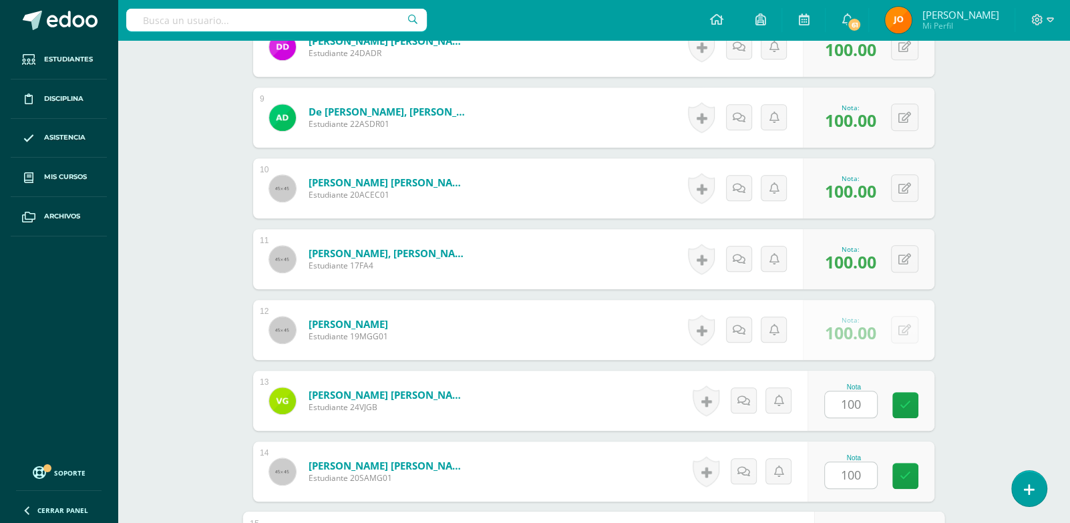
scroll to position [1239, 0]
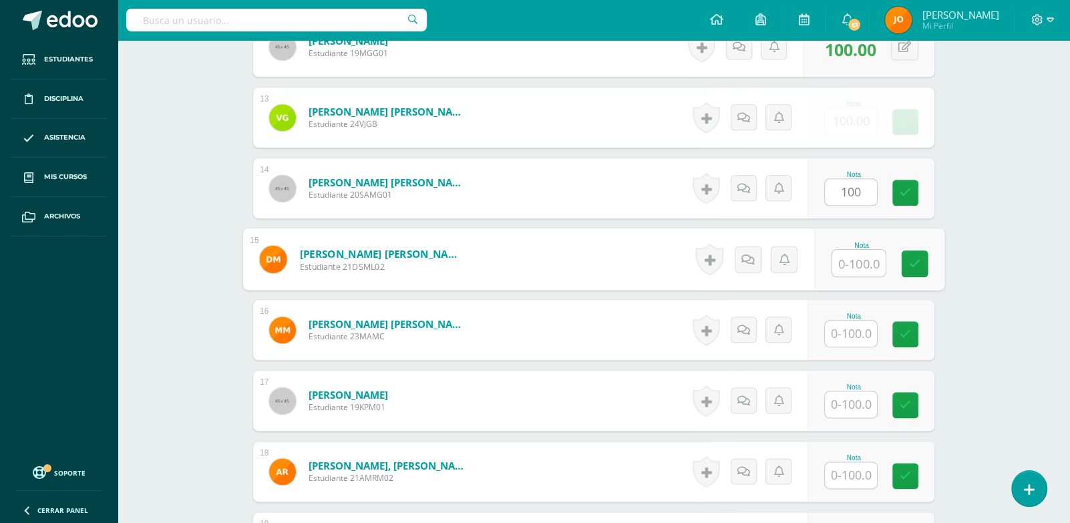
paste input "100"
type input "100"
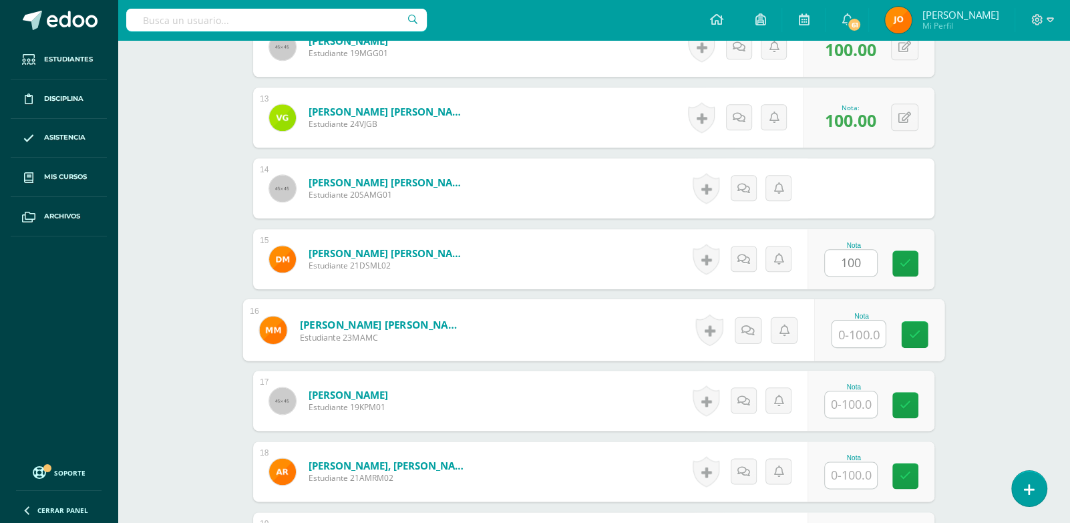
paste input "100"
type input "100"
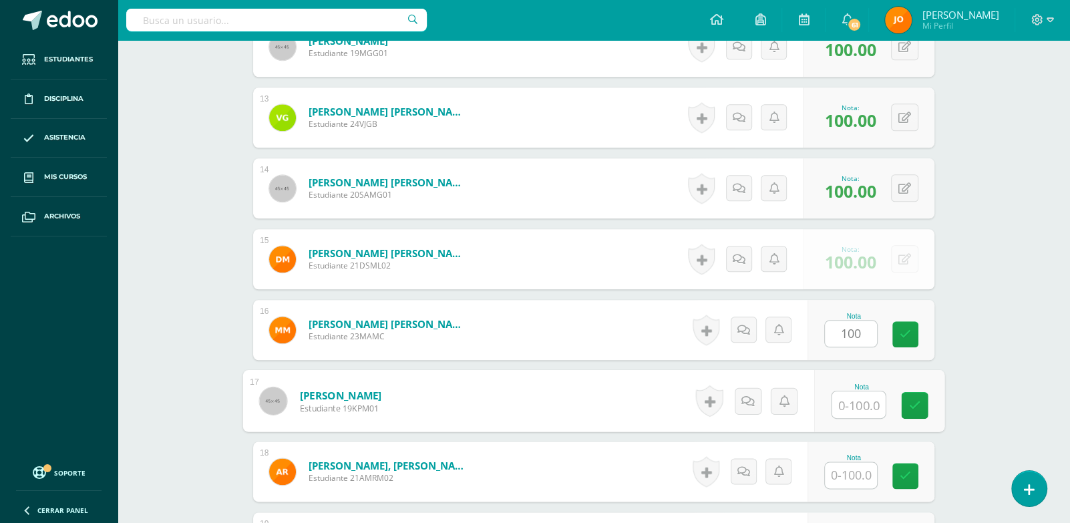
paste input "100"
type input "100"
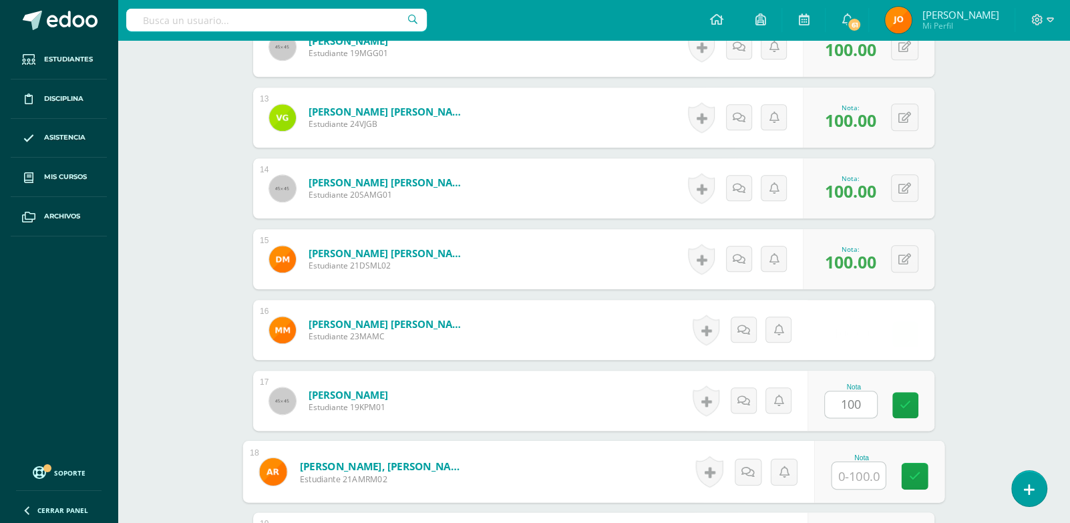
paste input "100"
type input "100"
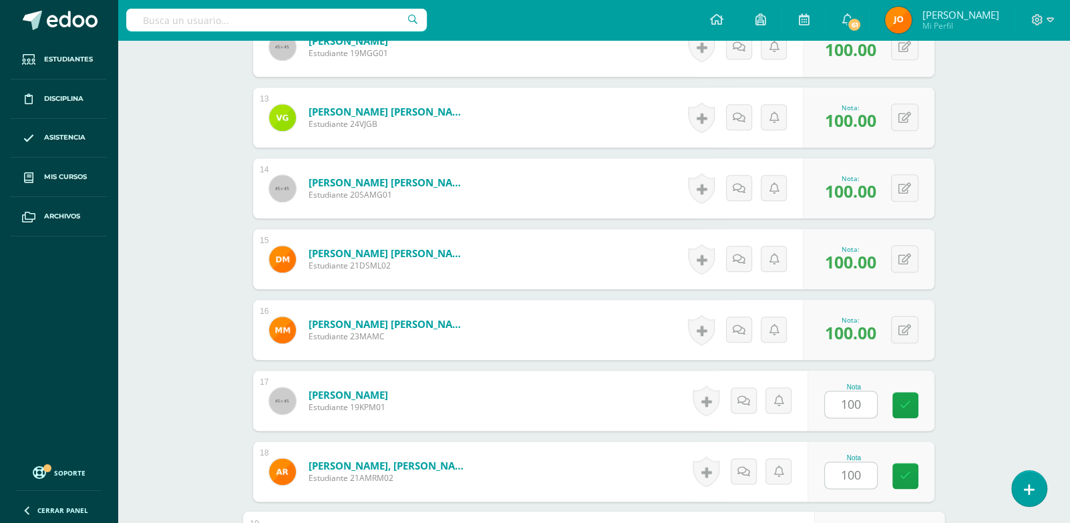
scroll to position [1521, 0]
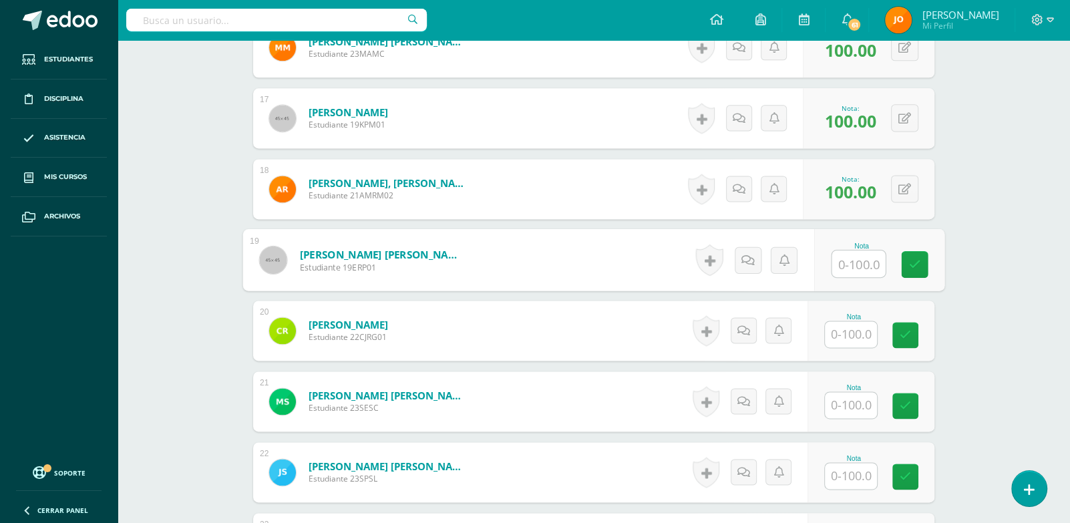
paste input "100"
type input "100"
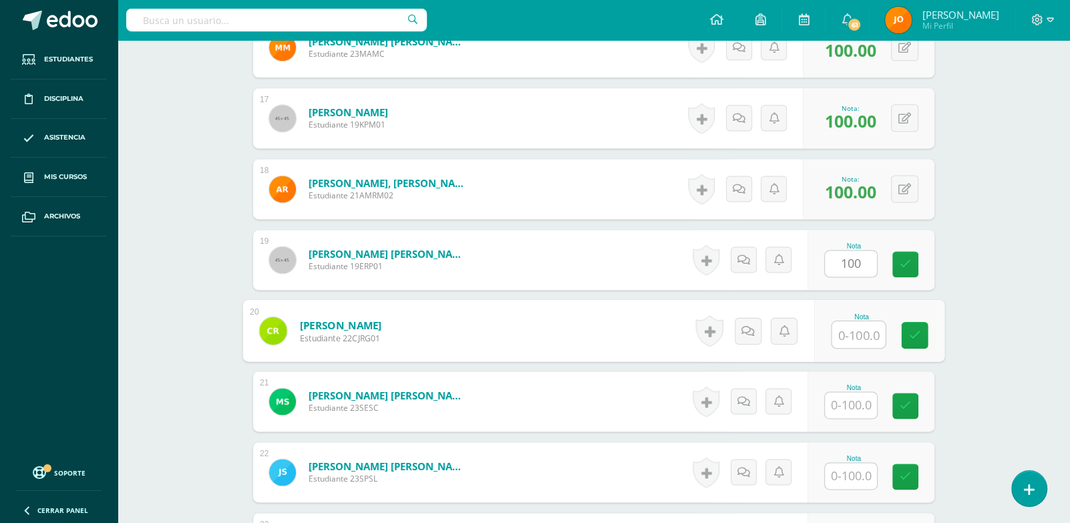
paste input "100"
type input "100"
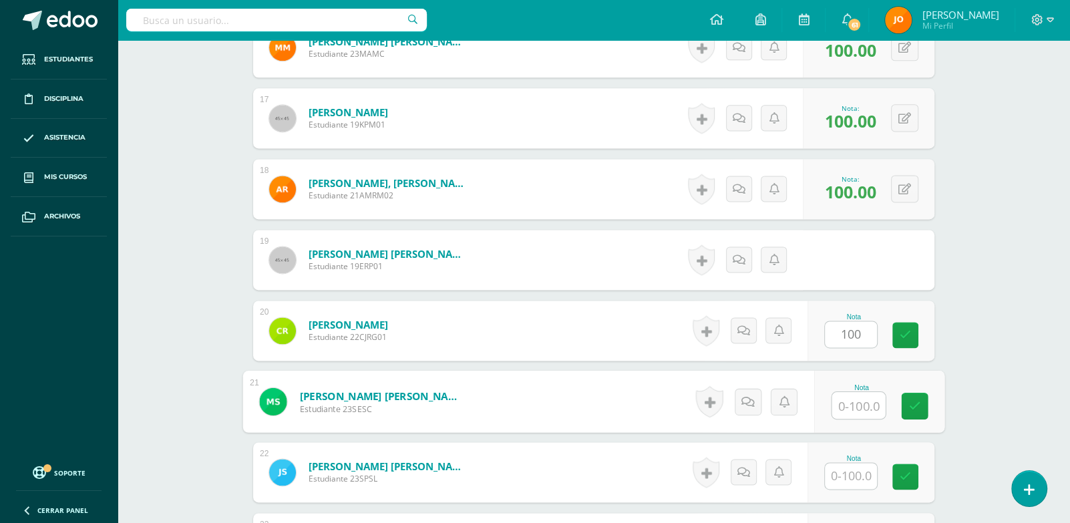
paste input "100"
type input "100"
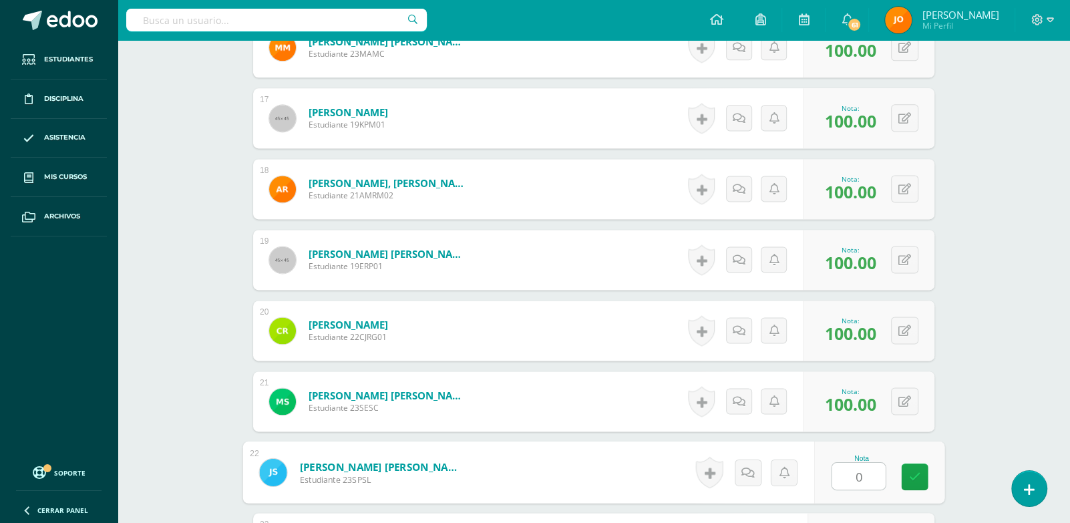
type input "0"
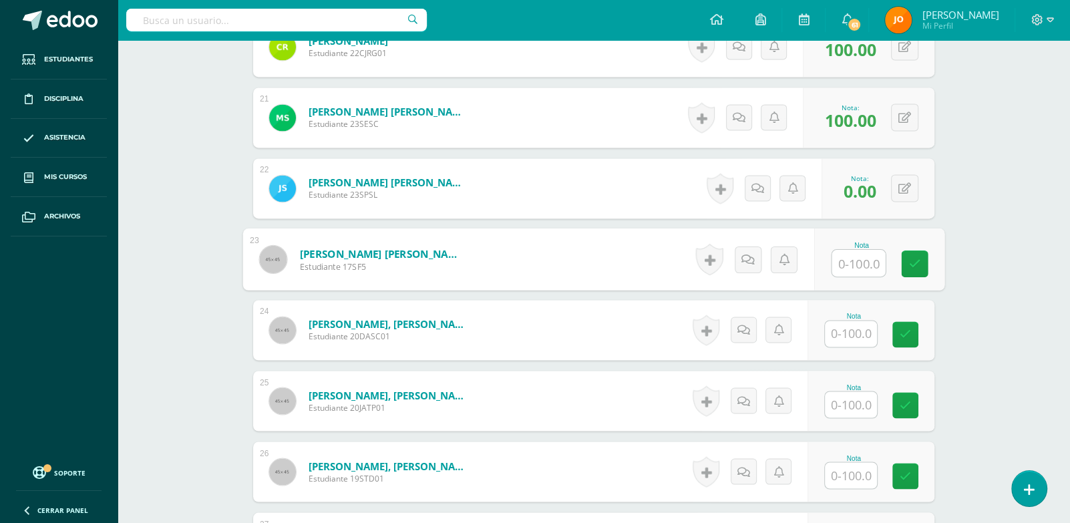
paste input "100"
type input "100"
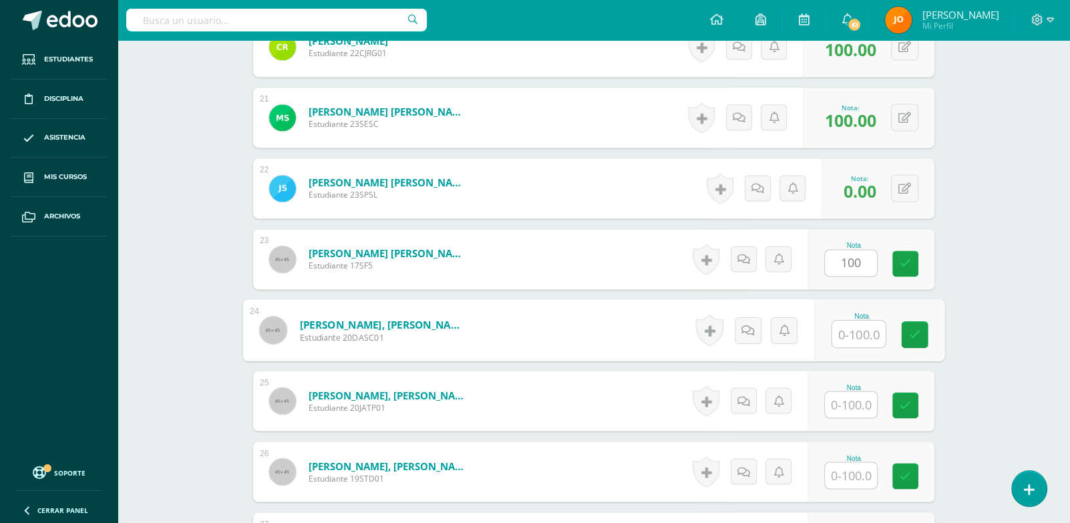
paste input "100"
type input "100"
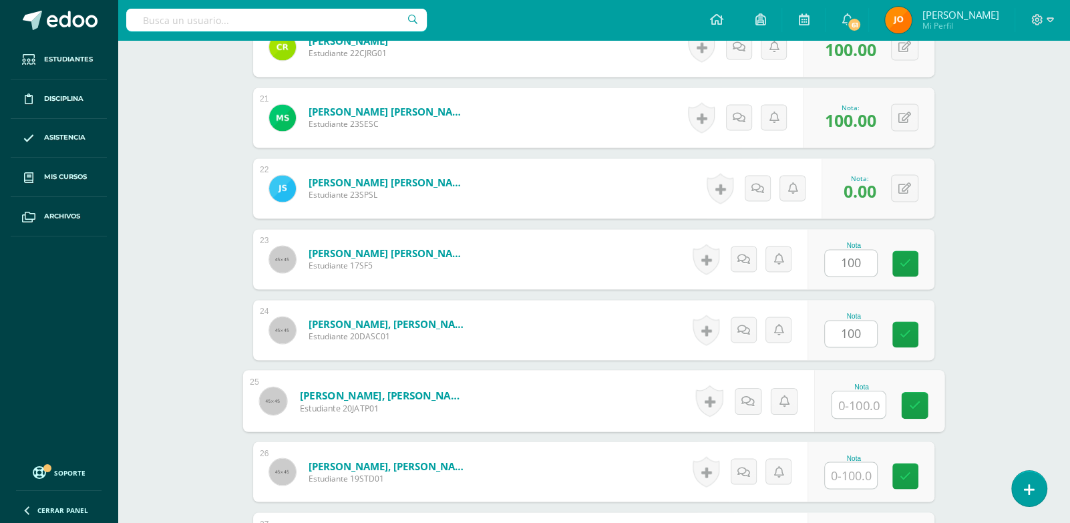
paste input "100"
type input "100"
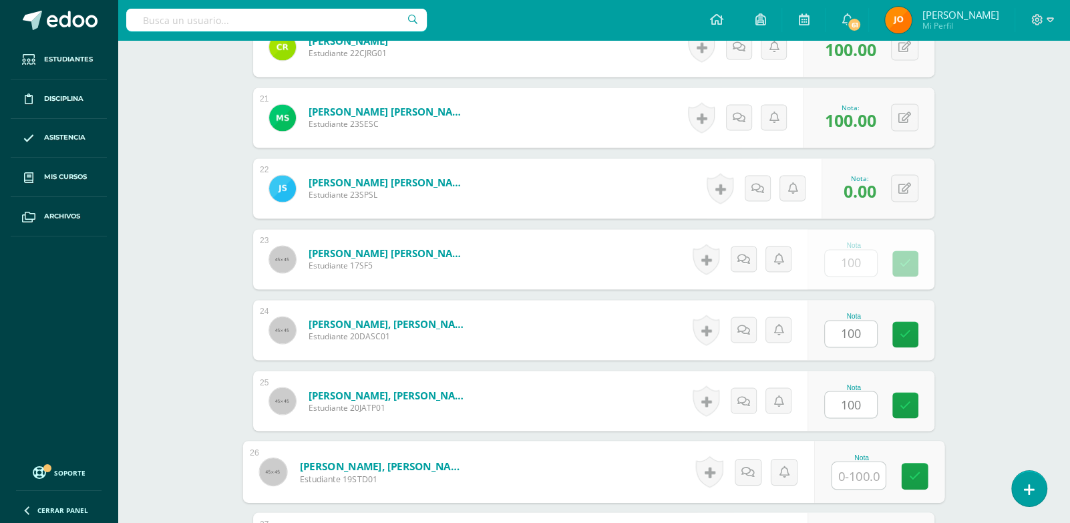
paste input "100"
type input "100"
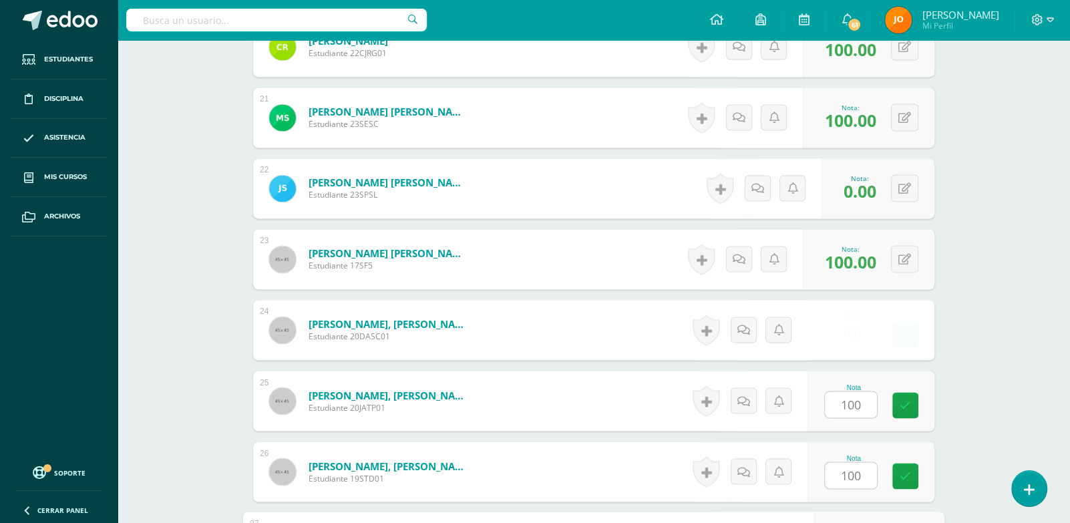
scroll to position [2088, 0]
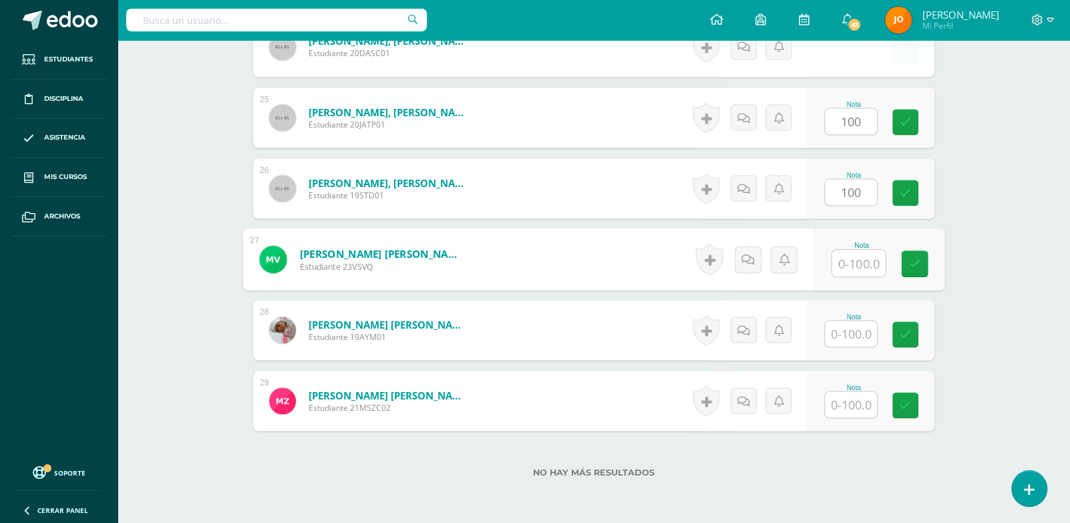
paste input "100"
type input "100"
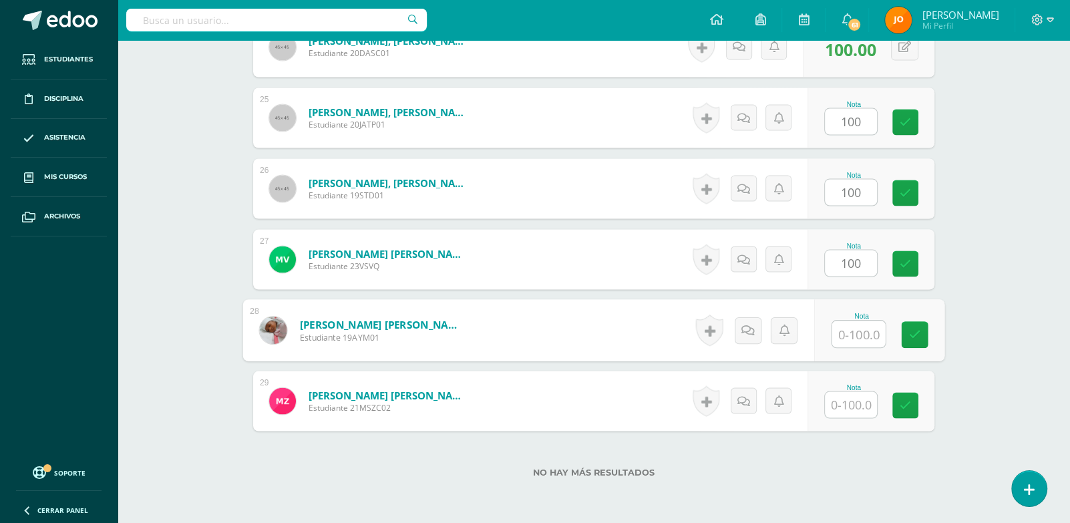
paste input "100"
type input "100"
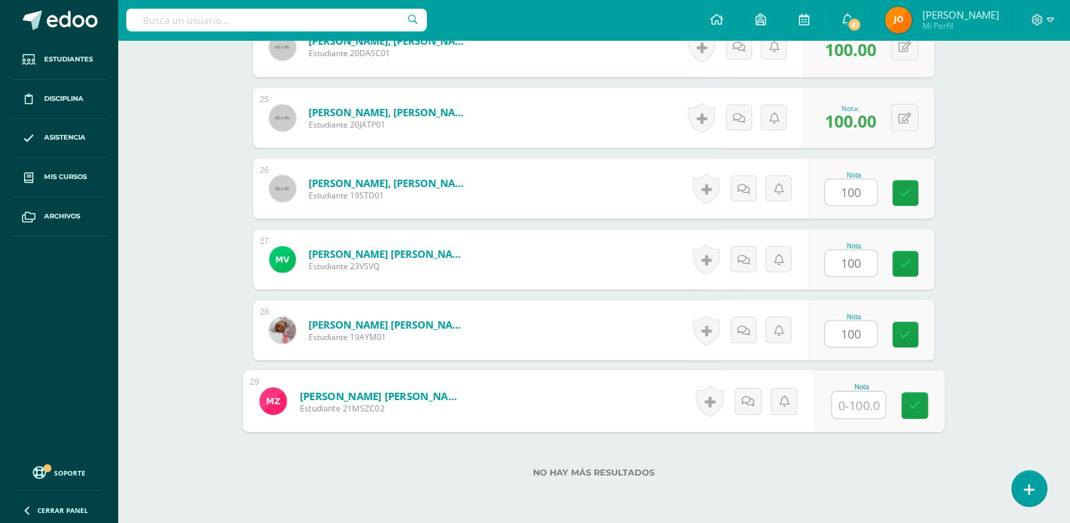
paste input "100"
type input "100"
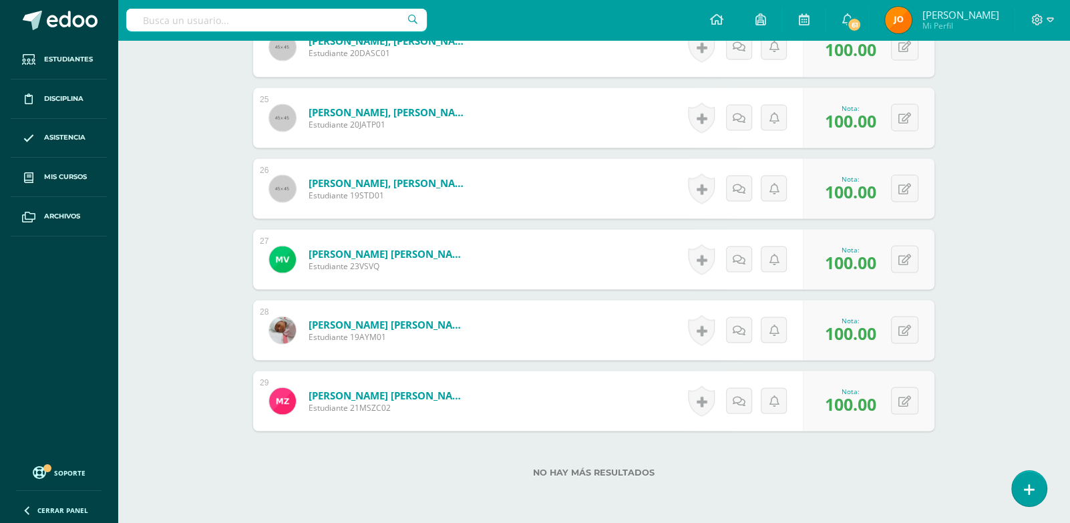
scroll to position [2082, 0]
